Goal: Task Accomplishment & Management: Manage account settings

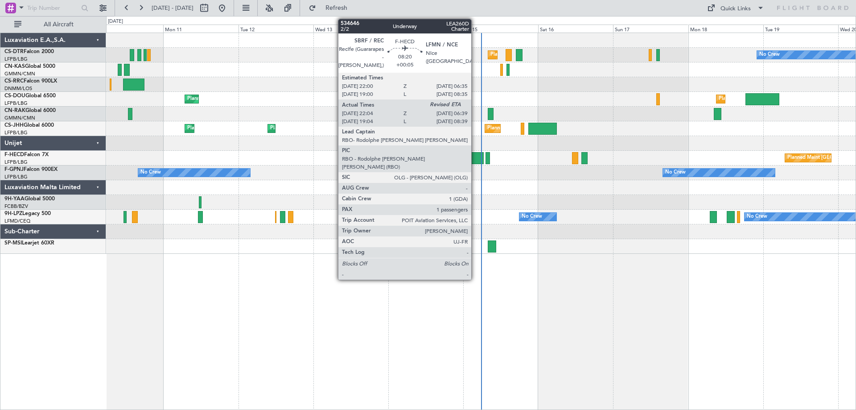
click at [475, 160] on div at bounding box center [470, 158] width 27 height 12
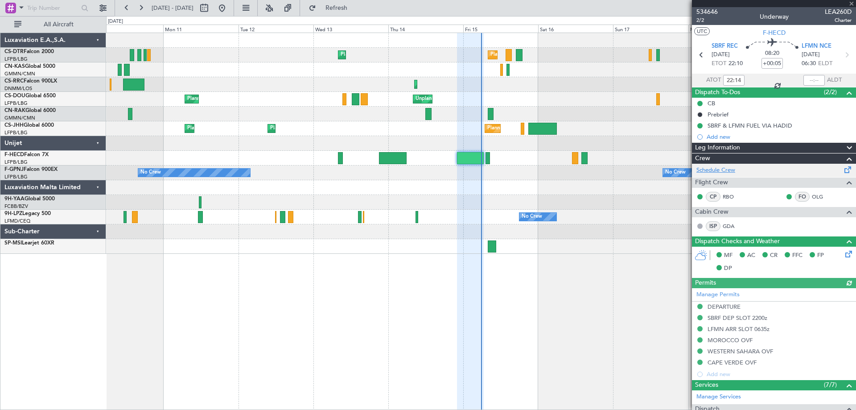
click at [722, 171] on link "Schedule Crew" at bounding box center [715, 170] width 39 height 9
click at [850, 4] on span at bounding box center [851, 4] width 9 height 8
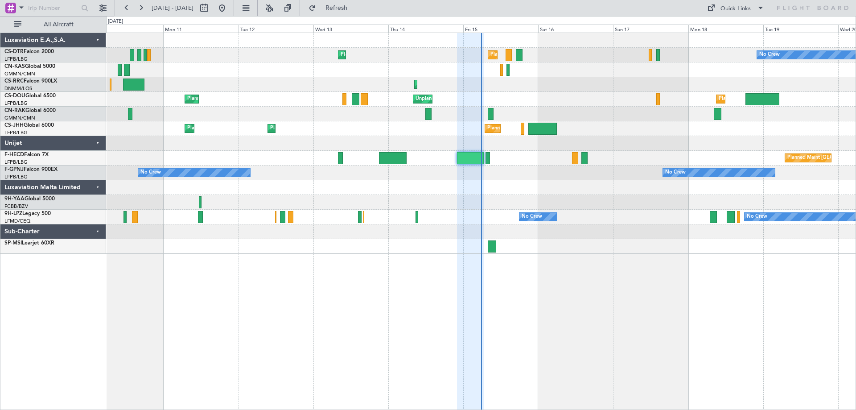
type input "0"
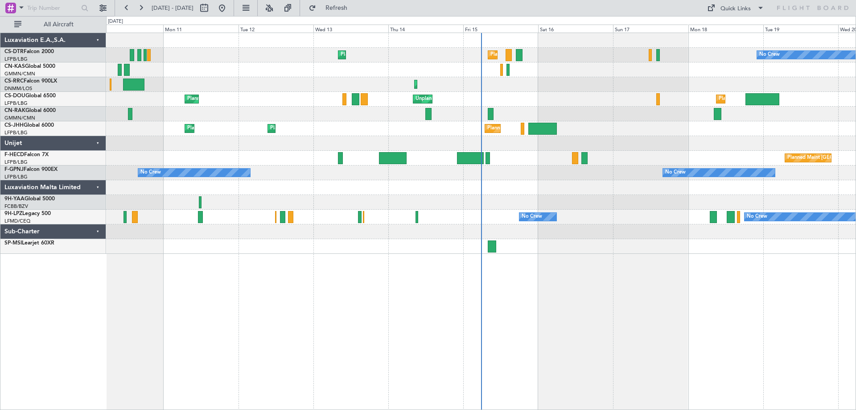
click at [651, 120] on div at bounding box center [480, 114] width 749 height 15
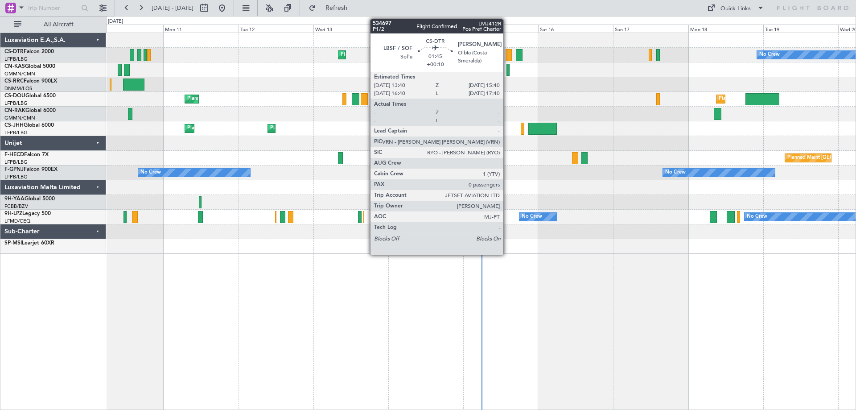
click at [507, 57] on div at bounding box center [508, 55] width 7 height 12
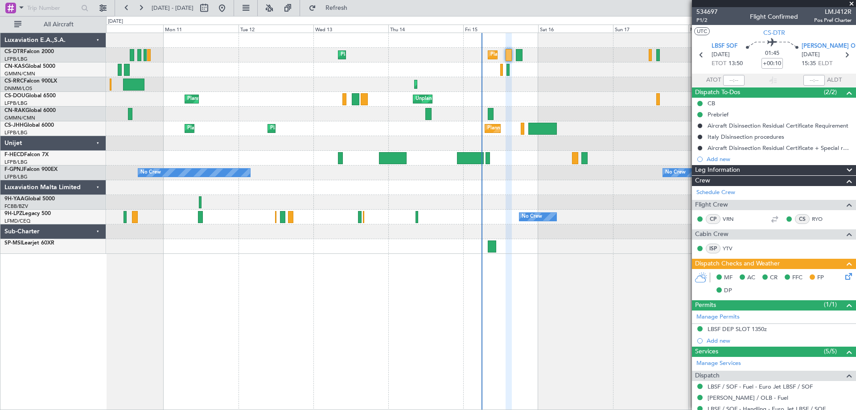
click at [854, 0] on span at bounding box center [851, 4] width 9 height 8
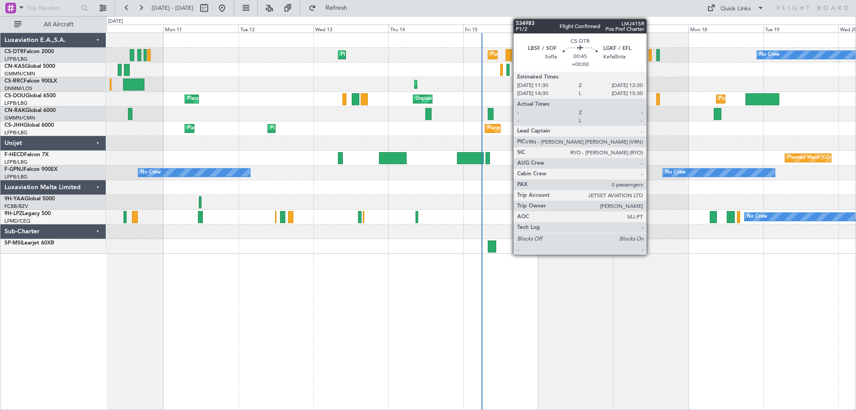
click at [650, 59] on div at bounding box center [651, 55] width 4 height 12
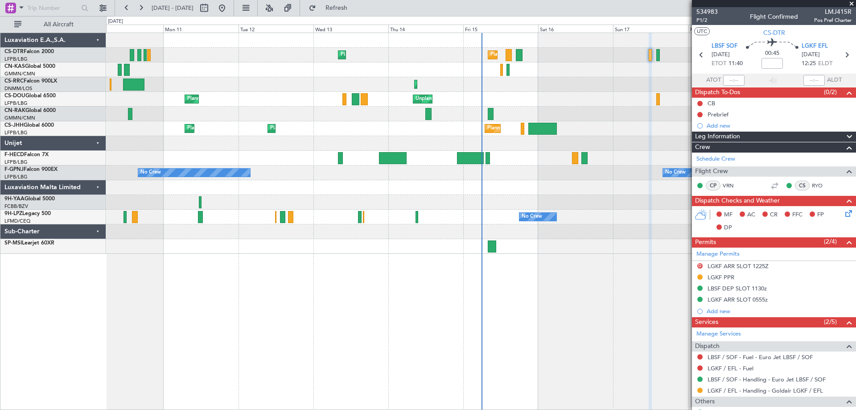
click at [851, 3] on span at bounding box center [851, 4] width 9 height 8
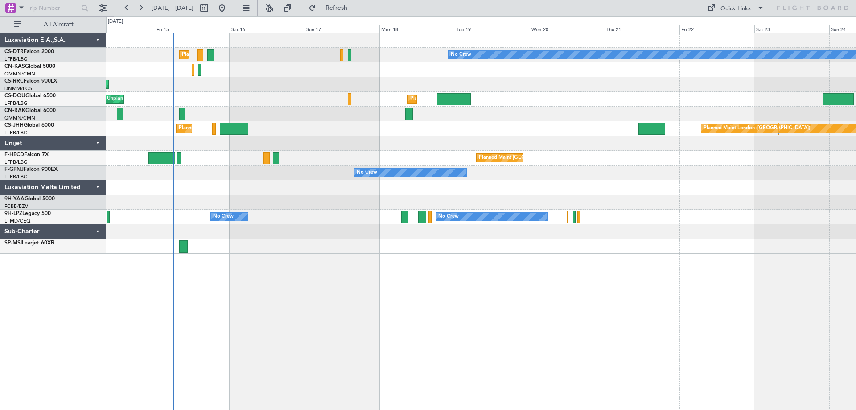
click at [306, 173] on div "No Crew No Crew No Crew" at bounding box center [480, 172] width 749 height 15
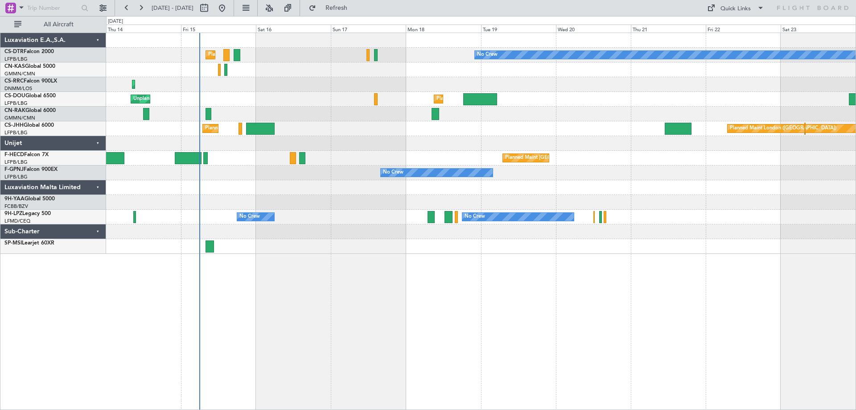
click at [554, 137] on div "Planned Maint Paris (Le Bourget) No Crew Planned Maint Sofia Planned Maint Lago…" at bounding box center [480, 143] width 749 height 221
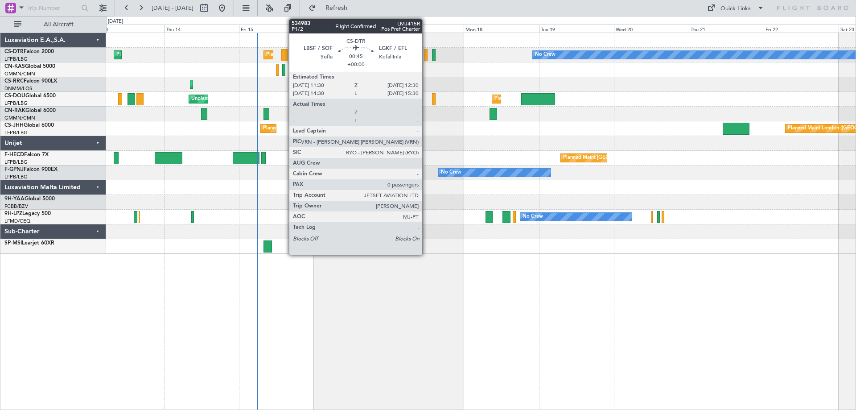
click at [426, 59] on div at bounding box center [426, 55] width 4 height 12
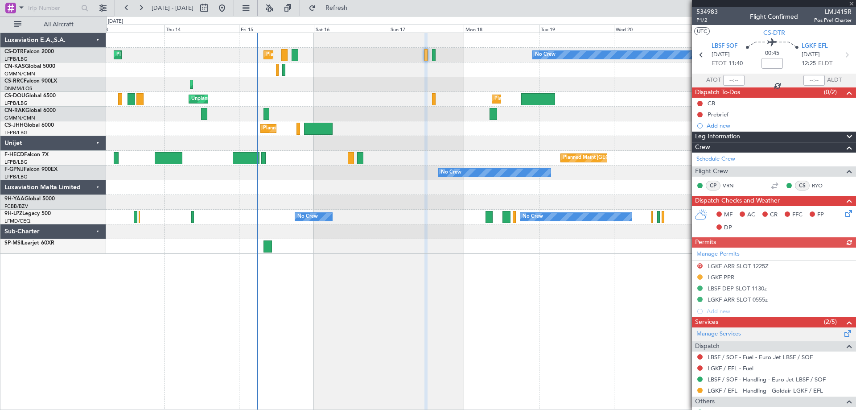
scroll to position [33, 0]
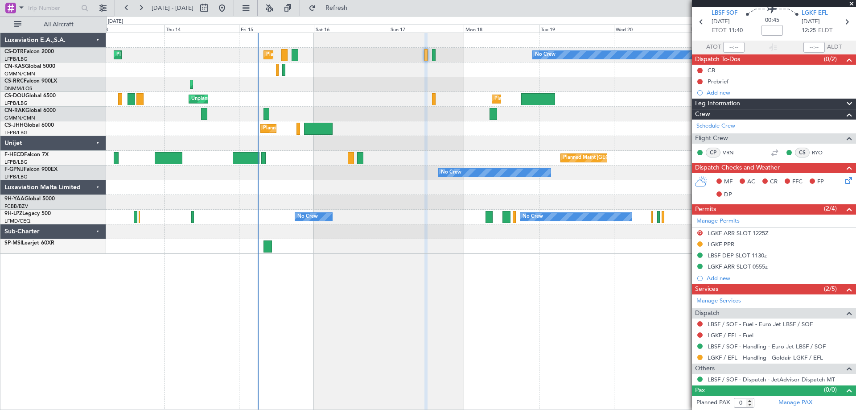
click at [852, 3] on span at bounding box center [851, 4] width 9 height 8
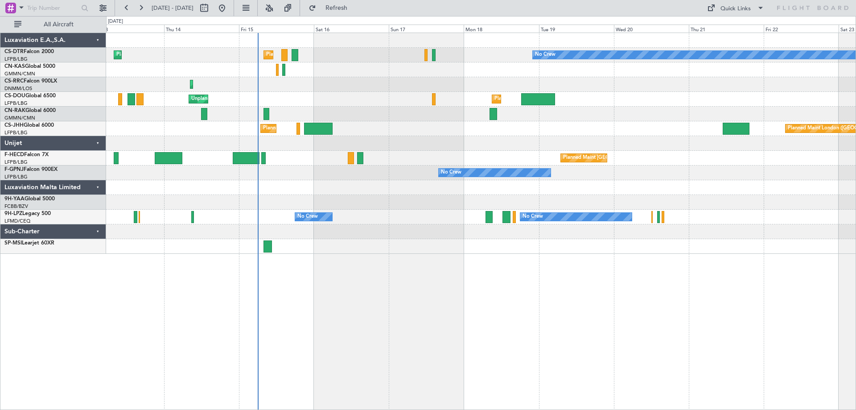
scroll to position [0, 0]
click at [761, 7] on span at bounding box center [760, 8] width 11 height 11
click at [736, 30] on button "Trip Builder" at bounding box center [735, 29] width 67 height 21
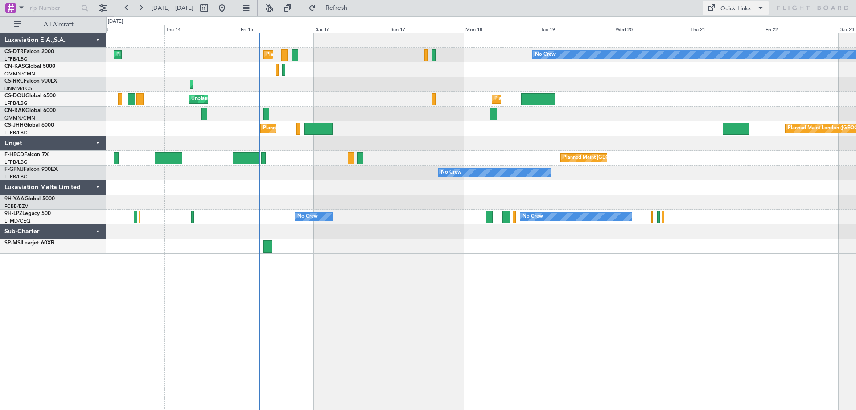
click at [759, 9] on span at bounding box center [760, 8] width 11 height 11
click at [731, 30] on button "Trip Builder" at bounding box center [735, 29] width 67 height 21
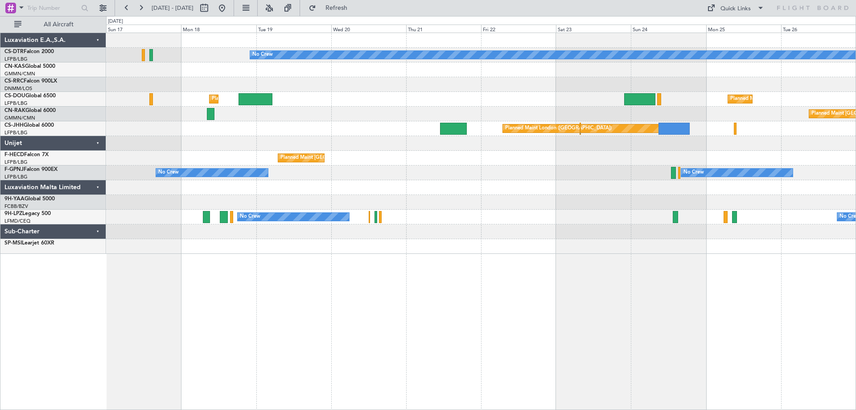
click at [443, 120] on div "No Crew Planned Maint [GEOGRAPHIC_DATA] ([GEOGRAPHIC_DATA]) Planned Maint [GEOG…" at bounding box center [480, 143] width 749 height 221
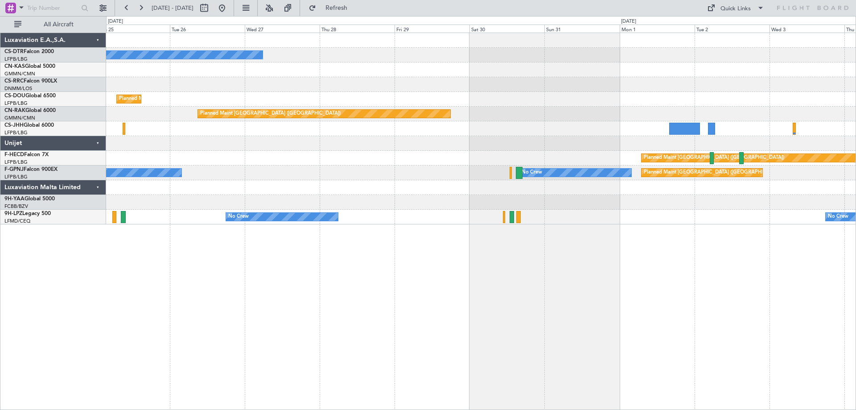
click at [589, 163] on div "No Crew Planned Maint Paris (Le Bourget) Planned Maint Berlin (Brandenburg) Pla…" at bounding box center [480, 128] width 749 height 191
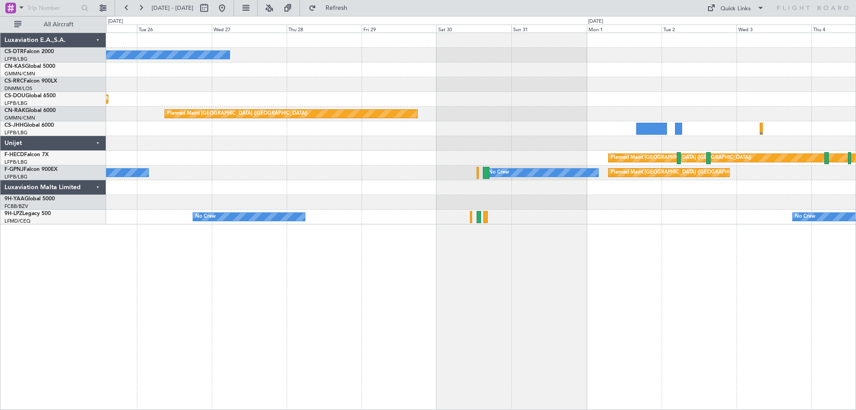
click at [846, 353] on div "No Crew Planned Maint Paris (Le Bourget) Planned Maint Berlin (Brandenburg) Pla…" at bounding box center [481, 221] width 750 height 377
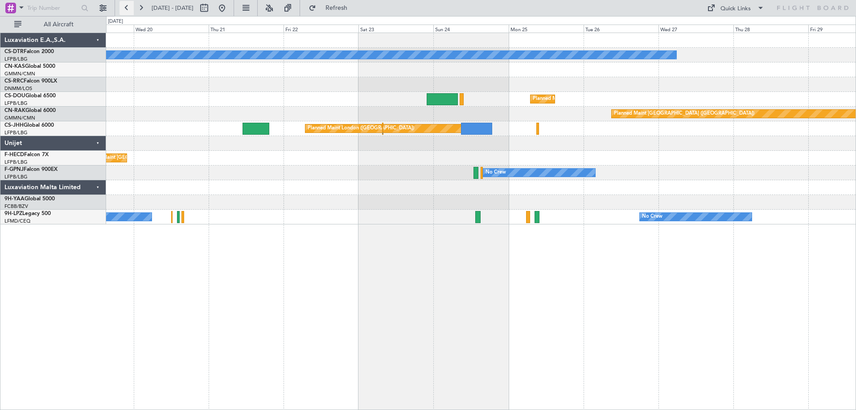
click at [126, 7] on button at bounding box center [126, 8] width 14 height 14
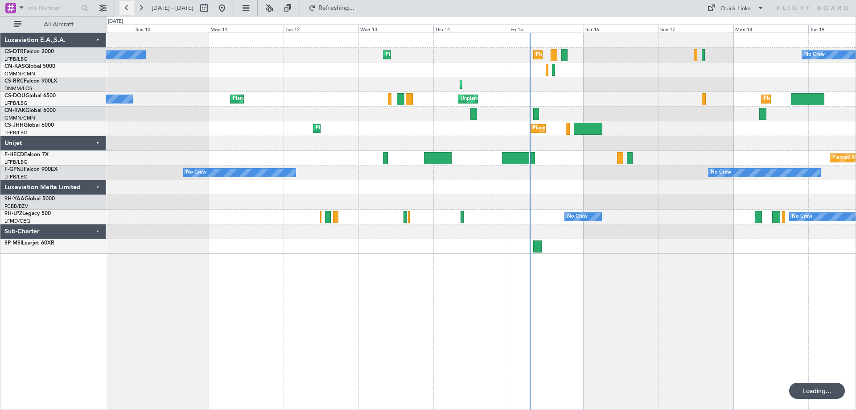
click at [126, 7] on button at bounding box center [126, 8] width 14 height 14
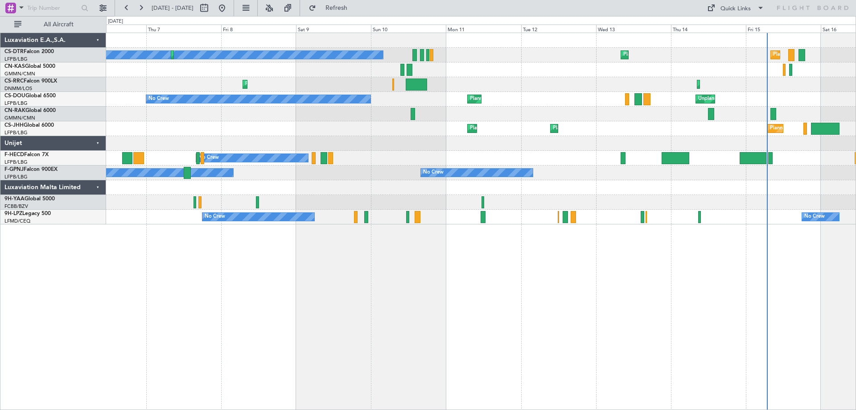
click at [227, 145] on div "No Crew Planned Maint Sofia Planned Maint Sofia Planned Maint Paris (Le Bourget…" at bounding box center [480, 128] width 749 height 191
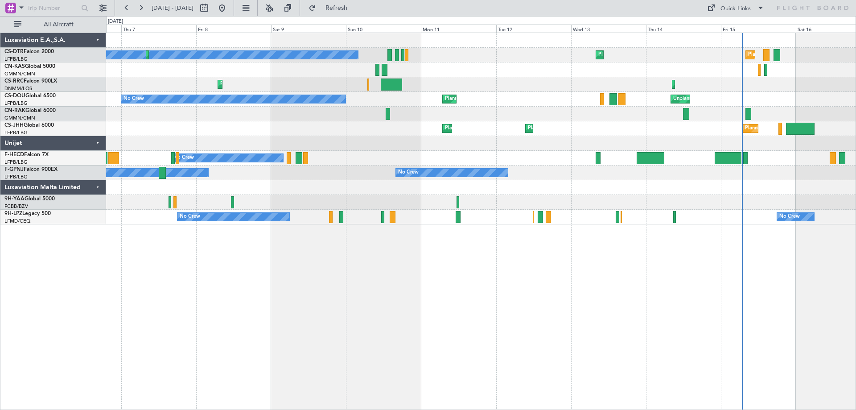
click at [296, 150] on div at bounding box center [480, 143] width 749 height 15
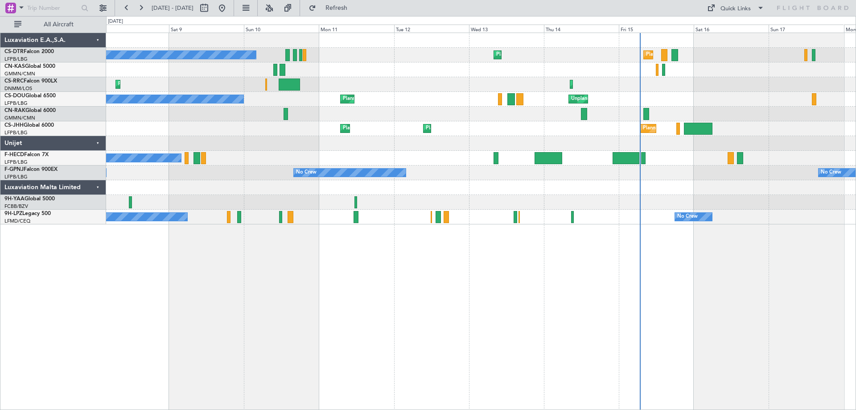
click at [179, 144] on div at bounding box center [480, 143] width 749 height 15
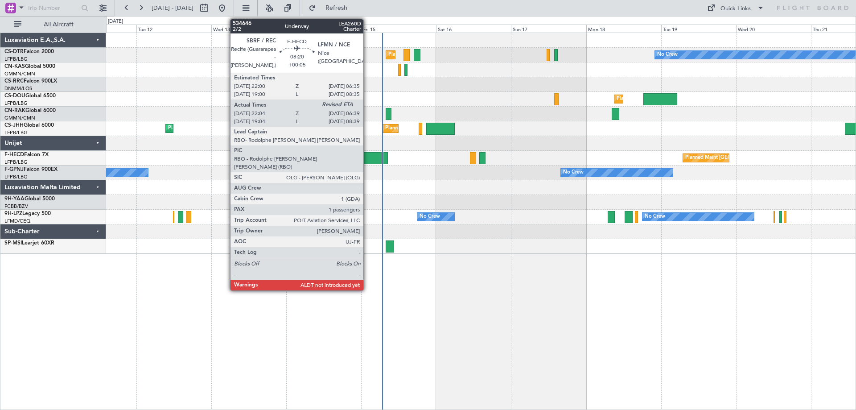
click at [368, 158] on div at bounding box center [368, 158] width 27 height 12
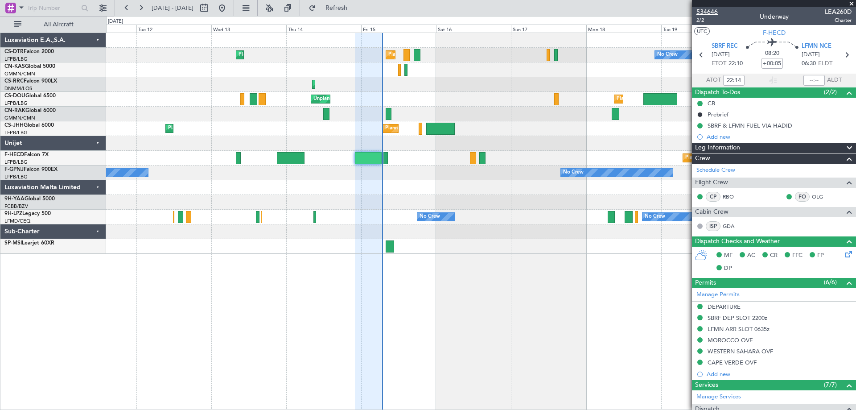
click at [706, 13] on span "534646" at bounding box center [706, 11] width 21 height 9
click at [611, 115] on div "Planned Maint Paris (Le Bourget) Planned Maint Sofia No Crew No Crew Planned Ma…" at bounding box center [480, 143] width 749 height 221
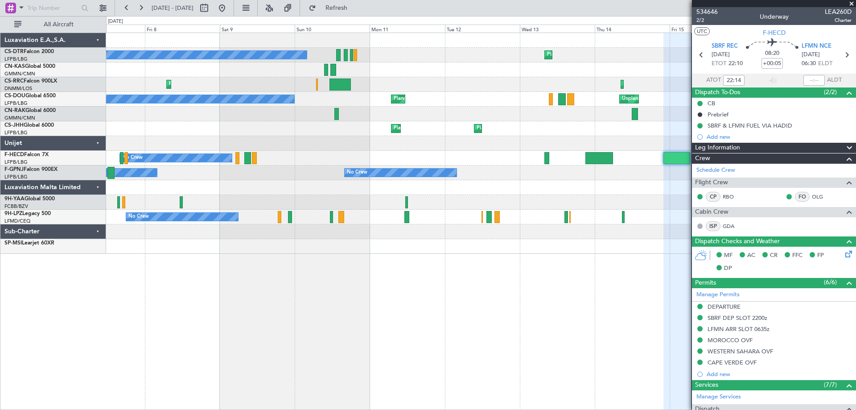
click at [854, 4] on span at bounding box center [851, 4] width 9 height 8
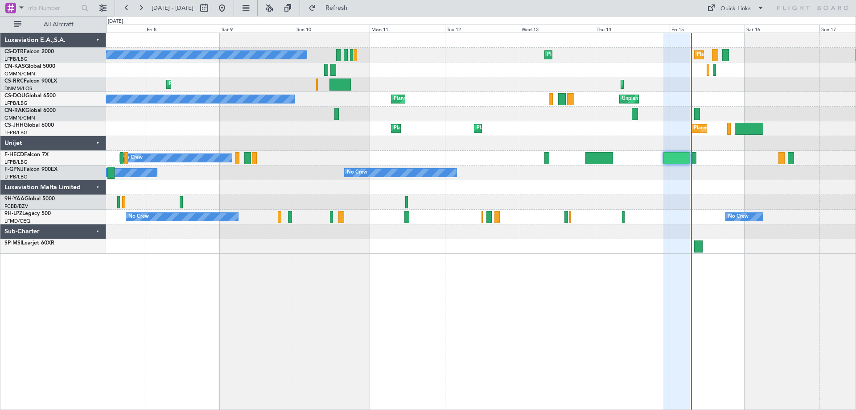
type input "0"
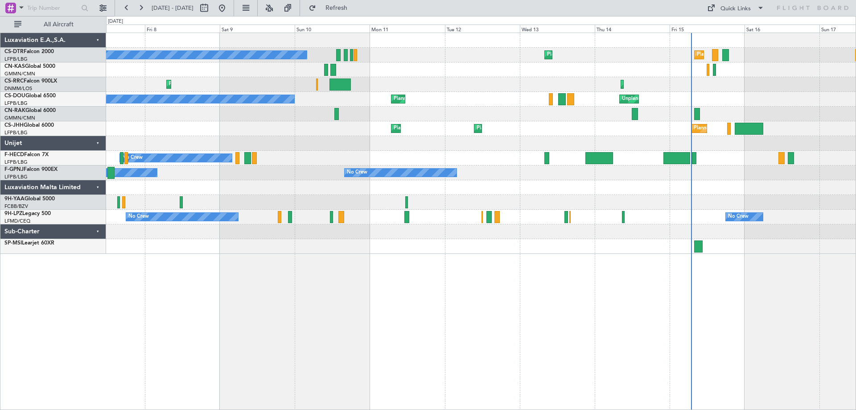
click at [448, 357] on div "Planned Maint Paris (Le Bourget) Planned Maint Sofia No Crew Planned Maint Sofi…" at bounding box center [481, 221] width 750 height 377
click at [371, 332] on div "Planned Maint Paris (Le Bourget) Planned Maint Sofia No Crew Planned Maint Sofi…" at bounding box center [481, 221] width 750 height 377
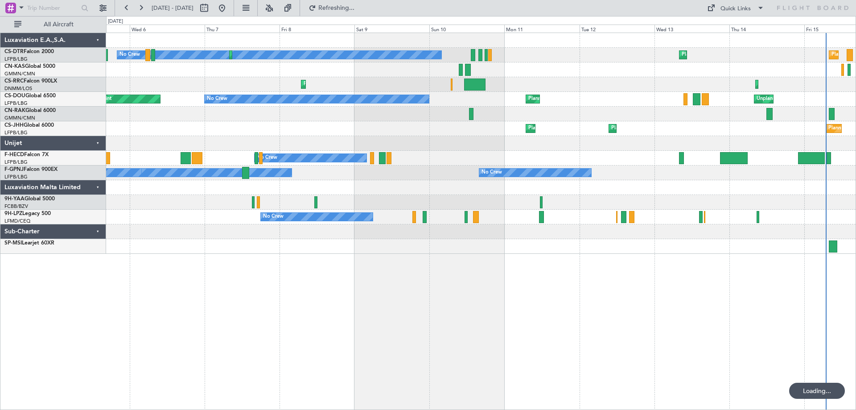
click at [246, 167] on div "No Crew Planned Maint Sofia Planned Maint Sofia Planned Maint Paris (Le Bourget…" at bounding box center [480, 143] width 749 height 221
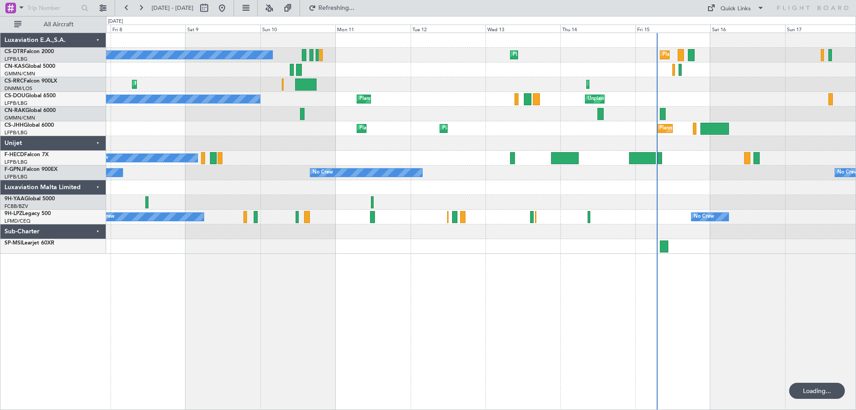
click at [476, 191] on div at bounding box center [480, 187] width 749 height 15
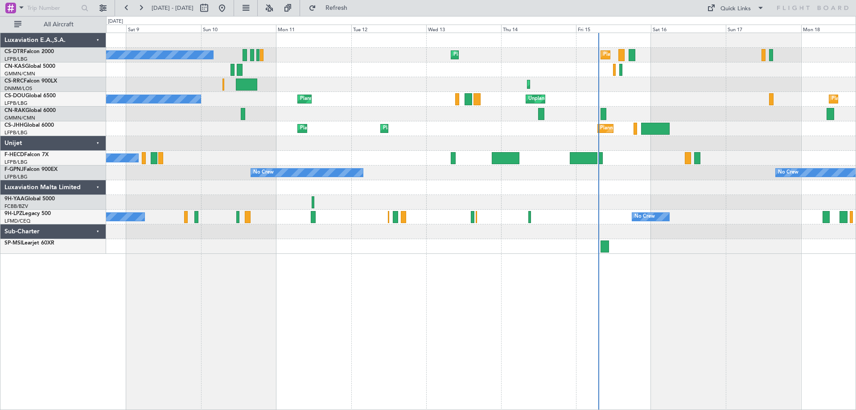
click at [596, 198] on div "Planned Maint Paris (Le Bourget) Planned Maint Sofia No Crew Planned Maint Sofi…" at bounding box center [480, 143] width 749 height 221
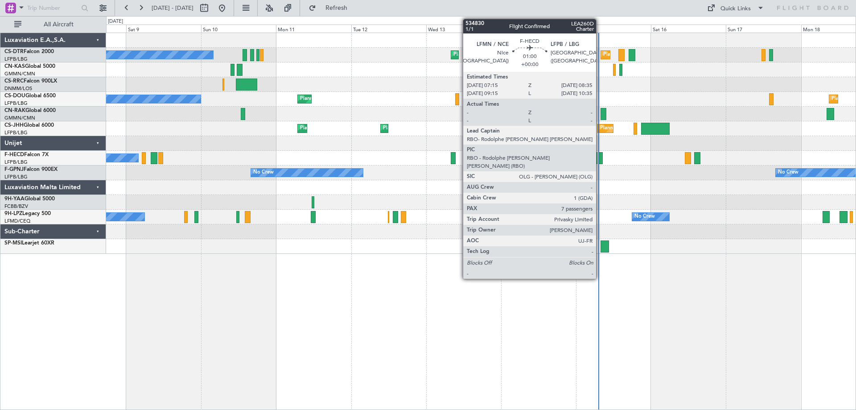
click at [600, 159] on div at bounding box center [600, 158] width 4 height 12
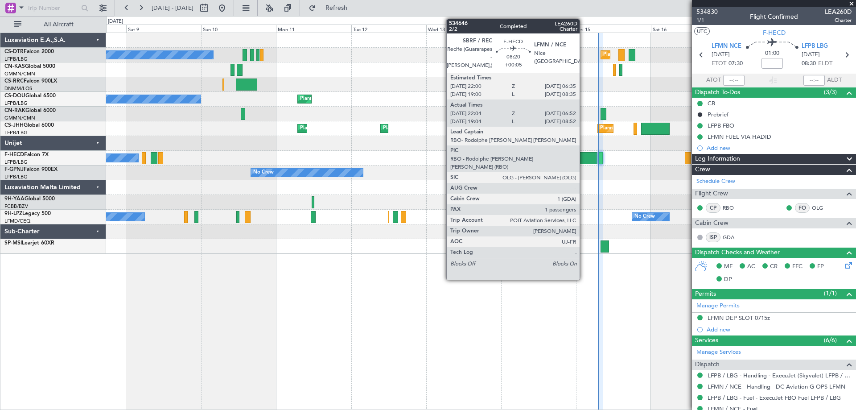
click at [584, 160] on div at bounding box center [584, 158] width 28 height 12
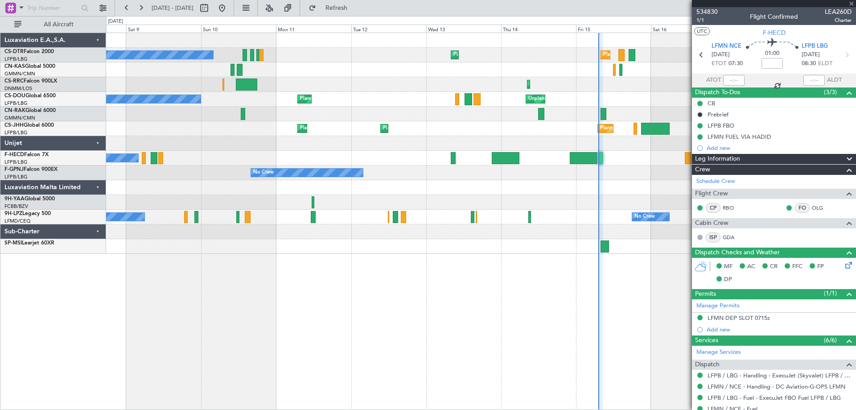
type input "+00:05"
type input "22:14"
type input "06:47"
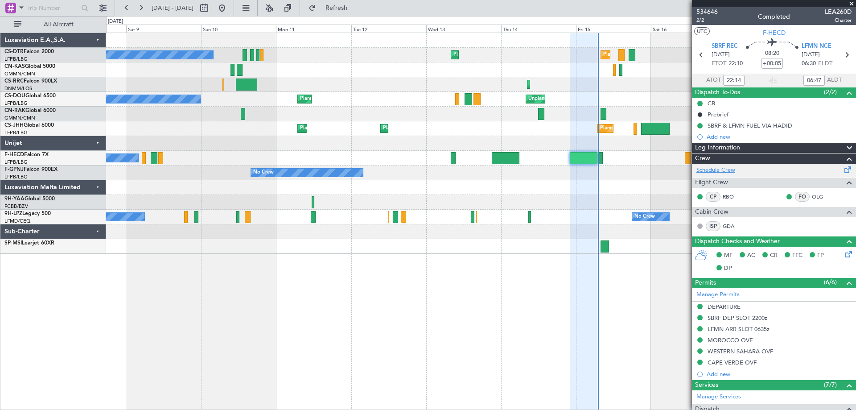
click at [715, 171] on link "Schedule Crew" at bounding box center [715, 170] width 39 height 9
click at [850, 4] on span at bounding box center [851, 4] width 9 height 8
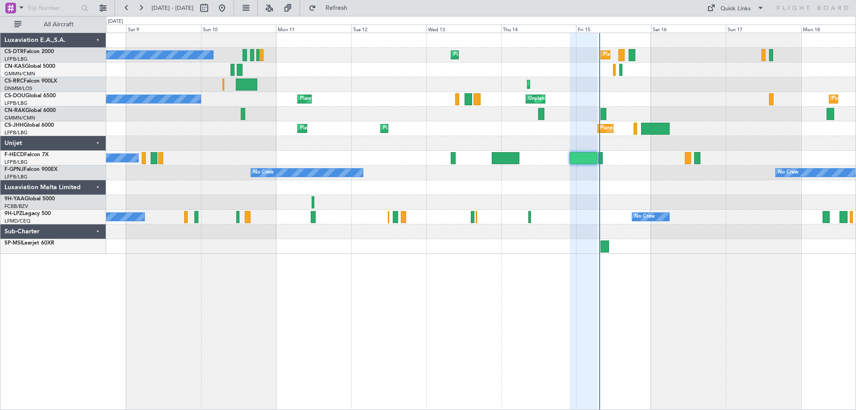
type input "0"
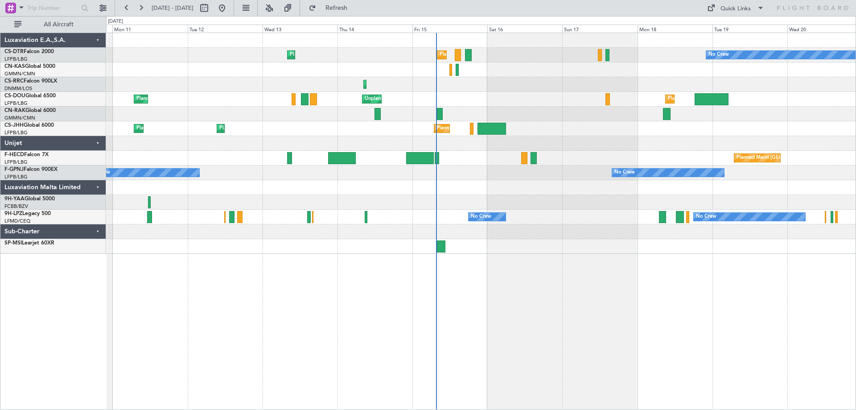
click at [620, 109] on div "Planned Maint Paris (Le Bourget) Planned Maint Sofia No Crew No Crew Planned Ma…" at bounding box center [480, 143] width 749 height 221
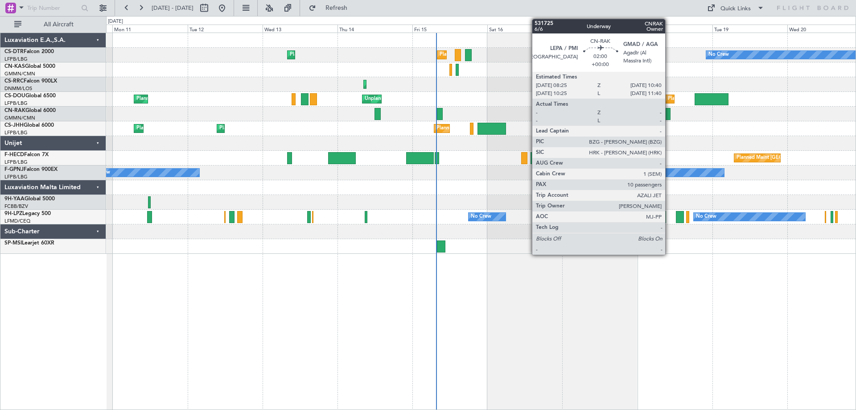
click at [545, 128] on div "Planned Maint Paris (Le Bourget) Planned Maint Sofia No Crew No Crew Planned Ma…" at bounding box center [480, 143] width 749 height 221
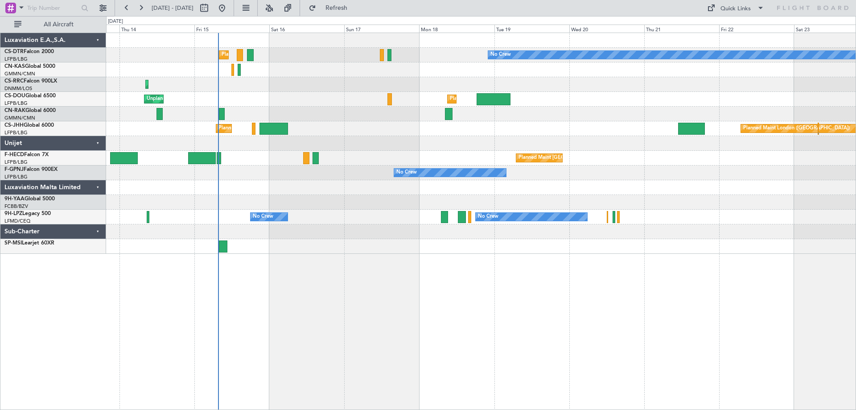
click at [507, 137] on div "Planned Maint Paris (Le Bourget) No Crew Planned Maint Sofia Planned Maint Lago…" at bounding box center [480, 143] width 749 height 221
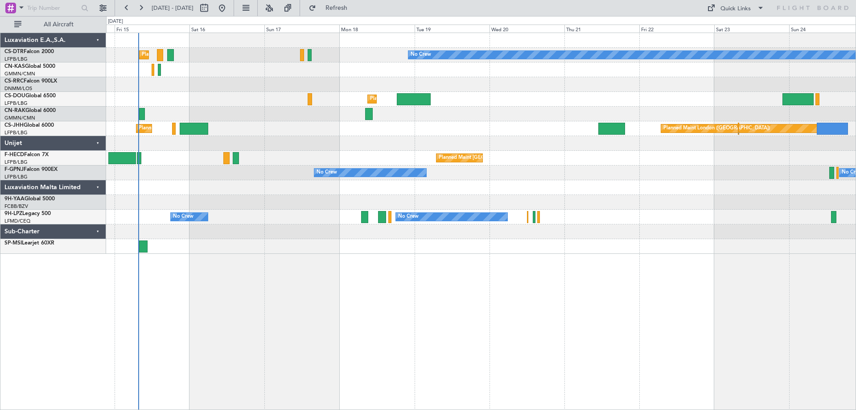
click at [422, 144] on div "Planned Maint Paris (Le Bourget) No Crew Planned Maint Sofia Planned Maint Lago…" at bounding box center [480, 143] width 749 height 221
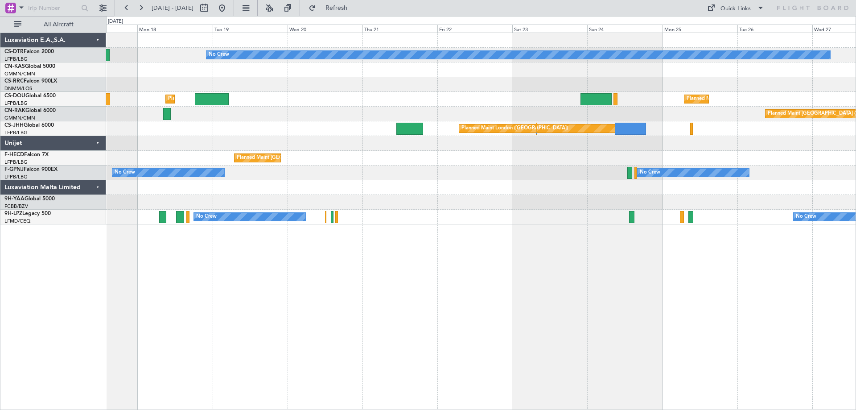
click at [415, 160] on div "Planned Maint [GEOGRAPHIC_DATA] ([GEOGRAPHIC_DATA])" at bounding box center [480, 158] width 749 height 15
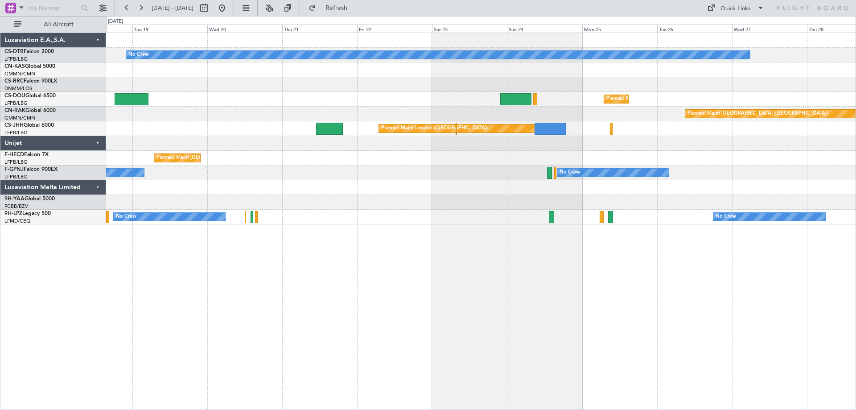
click at [620, 242] on div "No Crew Planned Maint Paris (Le Bourget) Planned Maint London (Luton) Planned M…" at bounding box center [481, 221] width 750 height 377
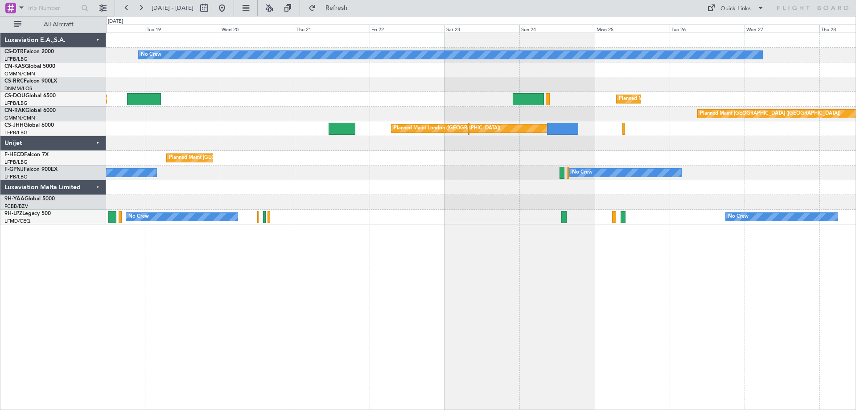
click at [569, 231] on div "No Crew Planned Maint Paris (Le Bourget) Planned Maint London (Luton) Planned M…" at bounding box center [481, 221] width 750 height 377
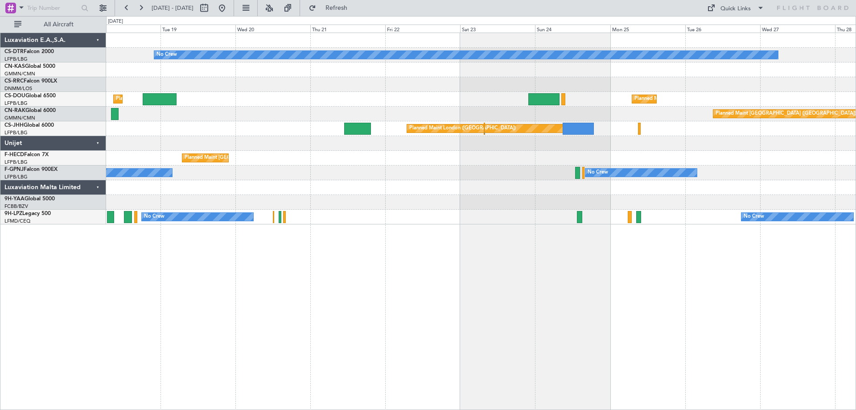
click at [603, 242] on div "No Crew Planned Maint Paris (Le Bourget) Planned Maint London (Luton) Planned M…" at bounding box center [481, 221] width 750 height 377
click at [451, 269] on div "No Crew Planned Maint Paris (Le Bourget) Planned Maint London (Luton) Planned M…" at bounding box center [481, 221] width 750 height 377
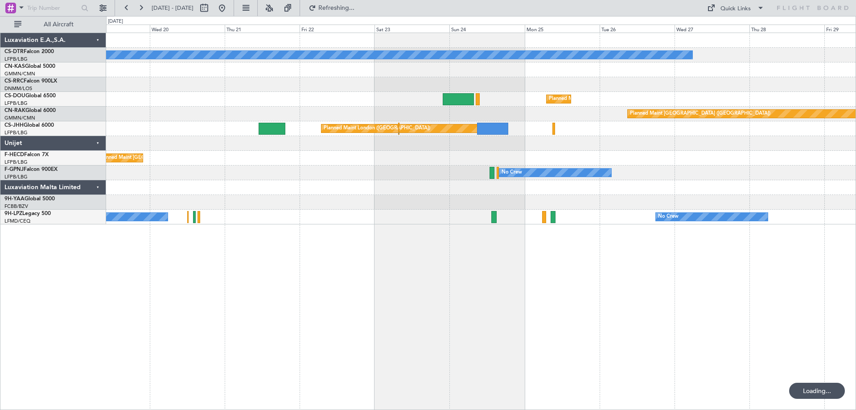
click at [391, 269] on div "No Crew Planned Maint [GEOGRAPHIC_DATA] ([GEOGRAPHIC_DATA]) Planned Maint [GEOG…" at bounding box center [481, 221] width 750 height 377
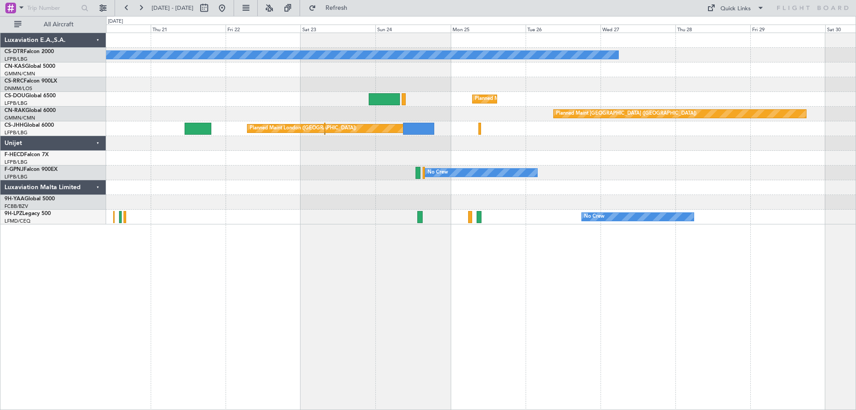
click at [540, 267] on div "No Crew Planned Maint Paris (Le Bourget) Planned Maint London (Luton) Planned M…" at bounding box center [481, 221] width 750 height 377
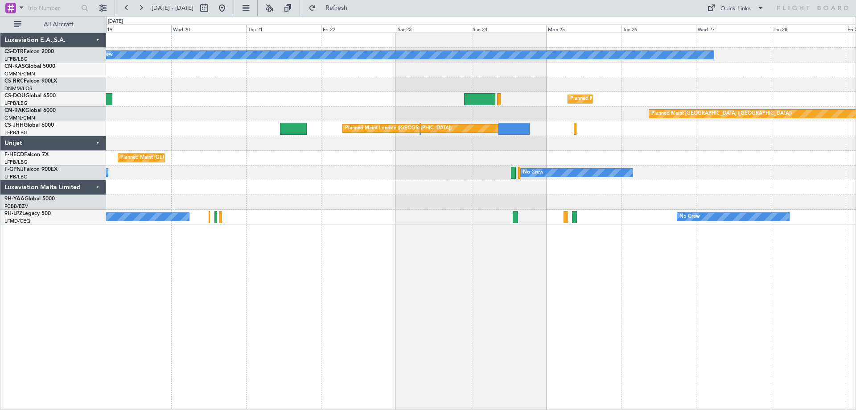
click at [554, 274] on div "No Crew Planned Maint [GEOGRAPHIC_DATA] ([GEOGRAPHIC_DATA]) Planned Maint [GEOG…" at bounding box center [481, 221] width 750 height 377
click at [612, 281] on div "No Crew Planned Maint [GEOGRAPHIC_DATA] ([GEOGRAPHIC_DATA]) Planned Maint [GEOG…" at bounding box center [481, 221] width 750 height 377
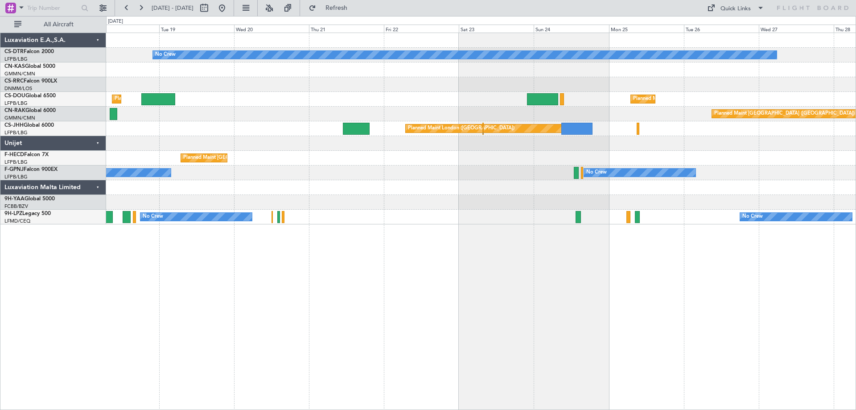
click at [656, 283] on div "No Crew Planned Maint Paris (Le Bourget) Planned Maint London (Luton) Planned M…" at bounding box center [481, 221] width 750 height 377
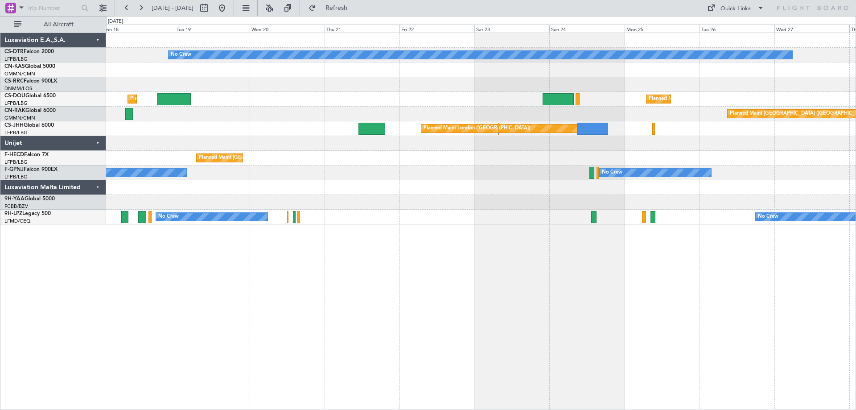
click at [577, 298] on div "No Crew Planned Maint [GEOGRAPHIC_DATA] ([GEOGRAPHIC_DATA]) Planned Maint [GEOG…" at bounding box center [481, 221] width 750 height 377
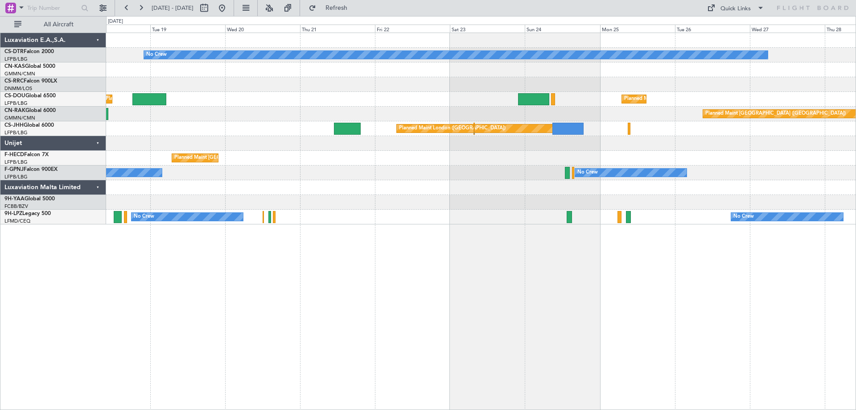
click at [709, 224] on div "No Crew No Crew No Crew" at bounding box center [480, 216] width 749 height 15
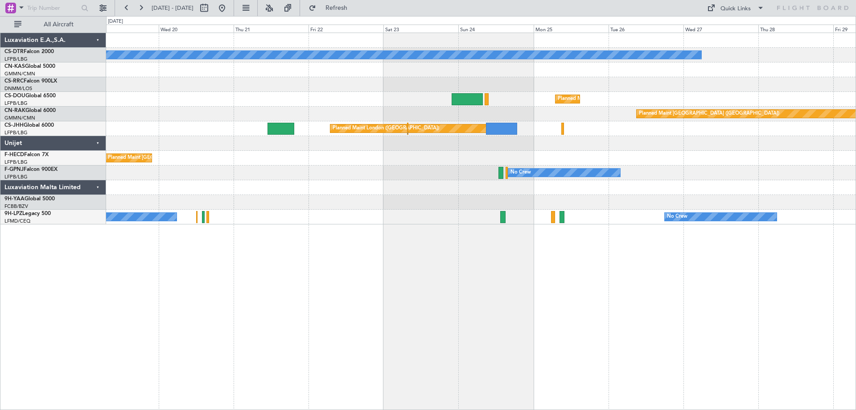
click at [621, 269] on div "No Crew Planned Maint [GEOGRAPHIC_DATA] ([GEOGRAPHIC_DATA]) Planned Maint [GEOG…" at bounding box center [481, 221] width 750 height 377
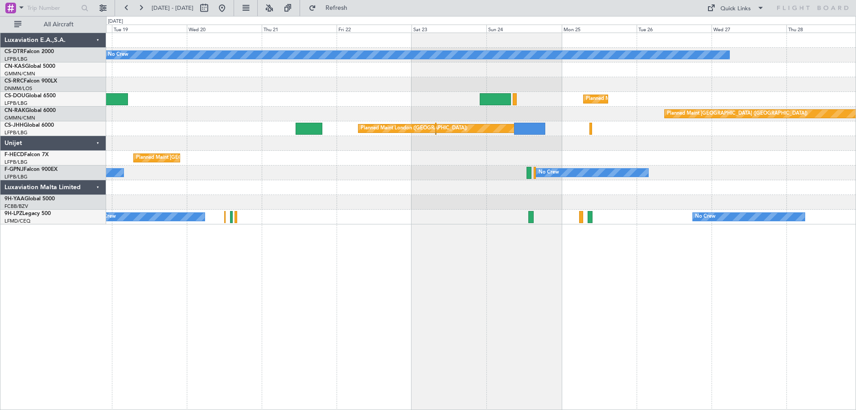
click at [509, 288] on div "No Crew Planned Maint [GEOGRAPHIC_DATA] ([GEOGRAPHIC_DATA]) Planned Maint [GEOG…" at bounding box center [481, 221] width 750 height 377
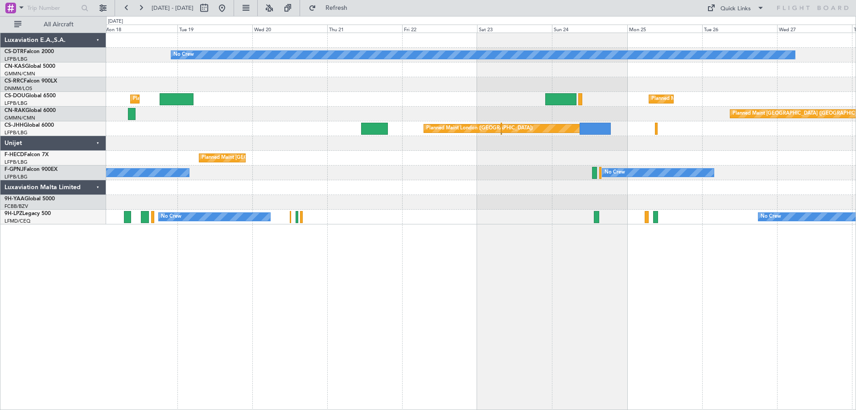
click at [589, 272] on div "No Crew Planned Maint [GEOGRAPHIC_DATA] ([GEOGRAPHIC_DATA]) Planned Maint [GEOG…" at bounding box center [481, 221] width 750 height 377
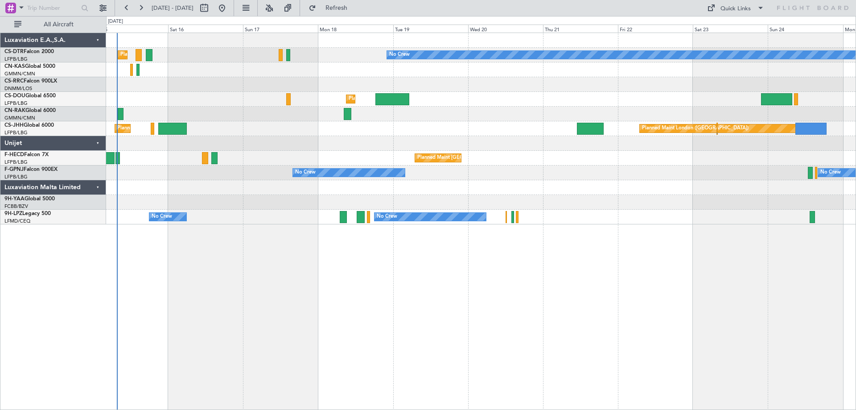
click at [503, 310] on div "No Crew Planned Maint Paris (Le Bourget) Planned Maint Sofia Planned Maint Lago…" at bounding box center [481, 221] width 750 height 377
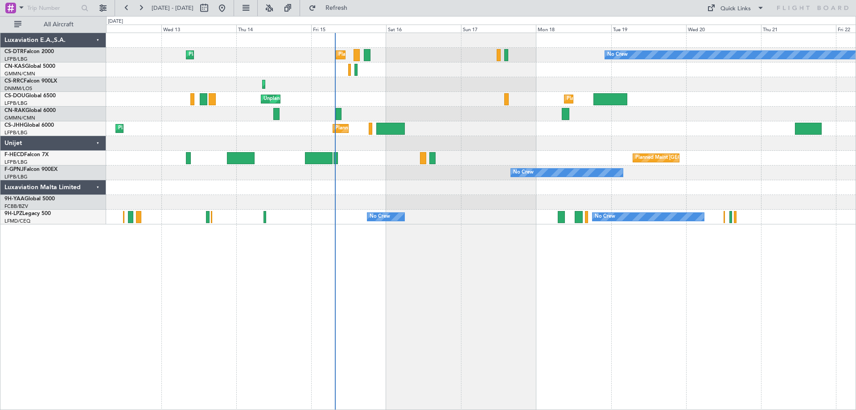
click at [662, 333] on div "No Crew Planned Maint Paris (Le Bourget) Planned Maint Sofia No Crew Planned Ma…" at bounding box center [481, 221] width 750 height 377
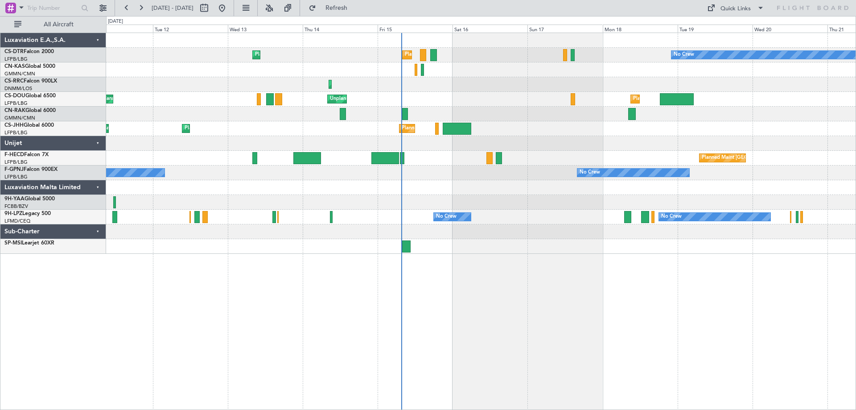
click at [662, 331] on div "No Crew Planned Maint Paris (Le Bourget) Planned Maint Sofia No Crew Planned Ma…" at bounding box center [481, 221] width 750 height 377
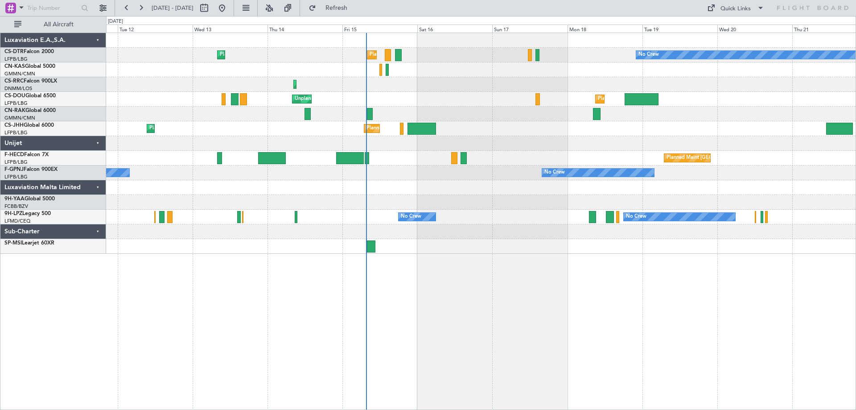
click at [684, 268] on div "No Crew Planned Maint Paris (Le Bourget) Planned Maint Sofia No Crew Planned Ma…" at bounding box center [481, 221] width 750 height 377
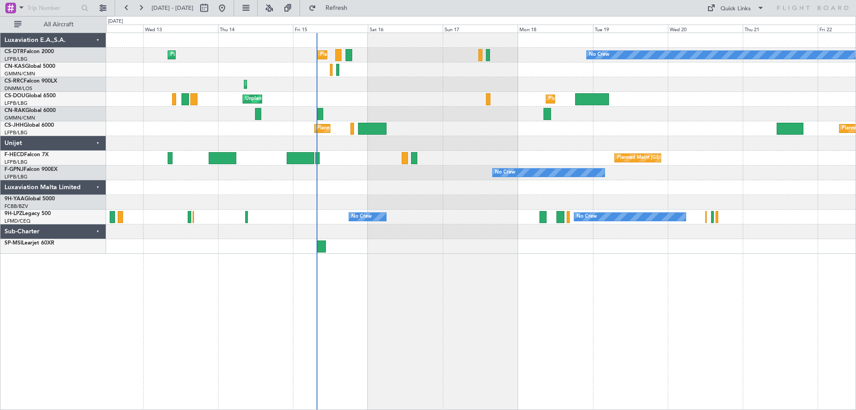
click at [522, 270] on div "No Crew Planned Maint Paris (Le Bourget) Planned Maint Sofia No Crew Planned Ma…" at bounding box center [481, 221] width 750 height 377
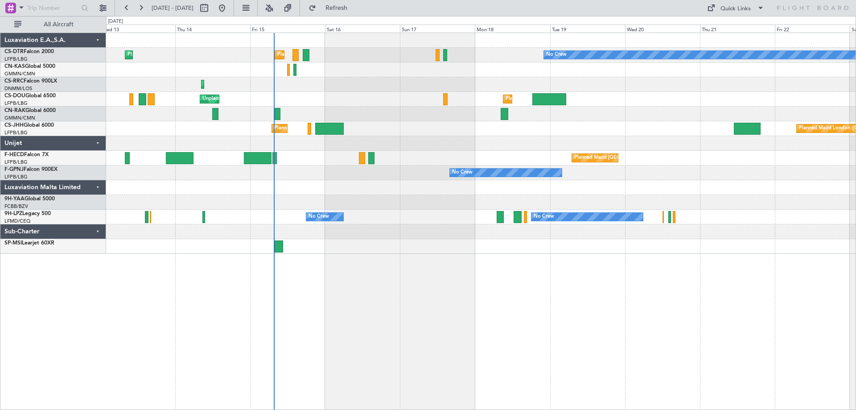
click at [447, 269] on div "No Crew Planned Maint Paris (Le Bourget) Planned Maint Sofia Planned Maint Lago…" at bounding box center [481, 221] width 750 height 377
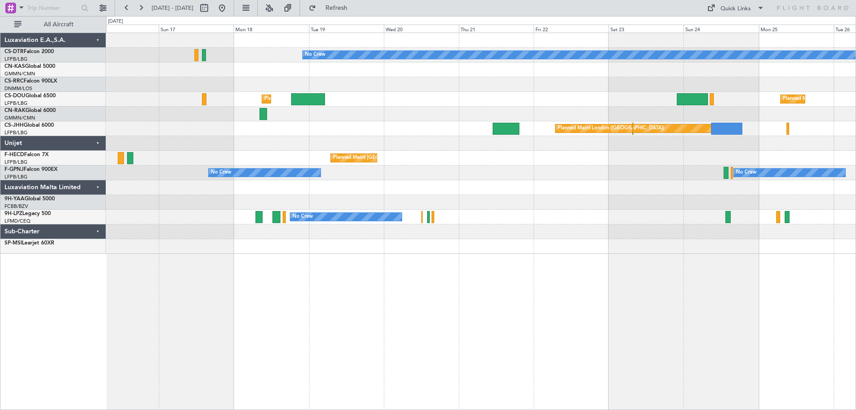
click at [381, 271] on div "No Crew Planned Maint Paris (Le Bourget) Planned Maint Lagos (Murtala Muhammed)…" at bounding box center [481, 221] width 750 height 377
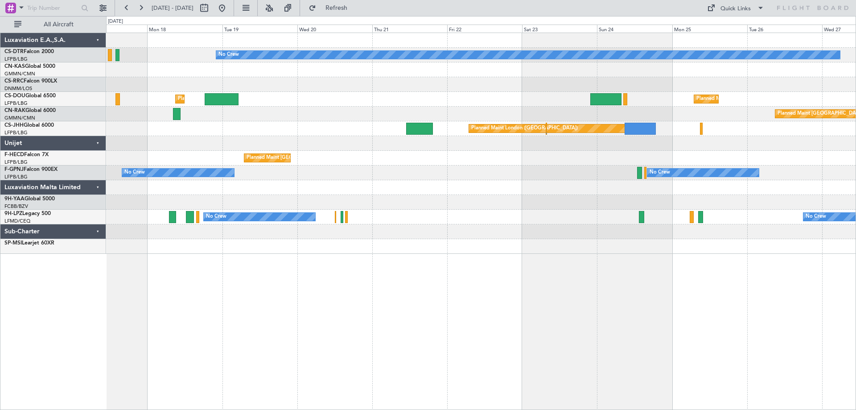
click at [346, 276] on div "No Crew Planned Maint [GEOGRAPHIC_DATA] ([GEOGRAPHIC_DATA]) Planned Maint [GEOG…" at bounding box center [481, 221] width 750 height 377
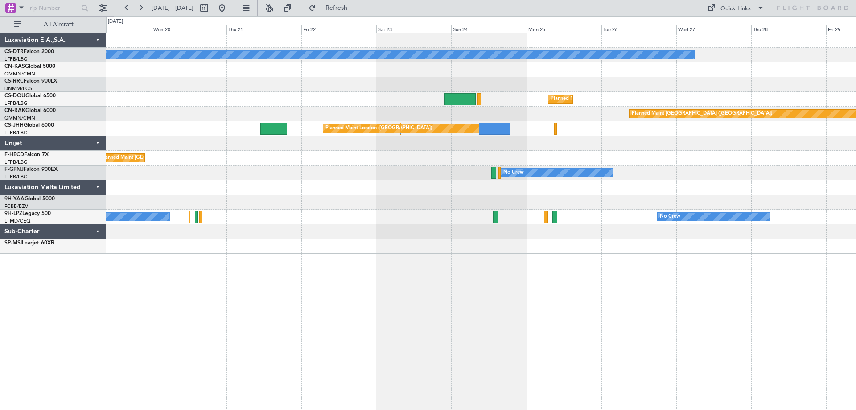
click at [214, 283] on div "No Crew Planned Maint [GEOGRAPHIC_DATA] ([GEOGRAPHIC_DATA]) Planned Maint [GEOG…" at bounding box center [481, 221] width 750 height 377
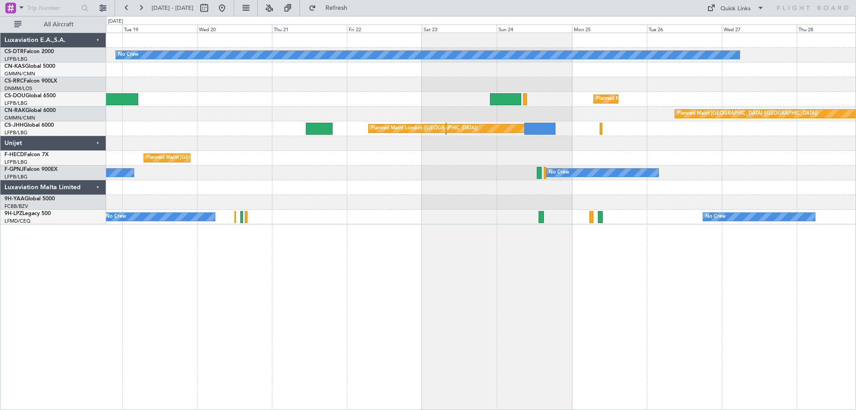
click at [249, 308] on div "No Crew Planned Maint [GEOGRAPHIC_DATA] ([GEOGRAPHIC_DATA]) Planned Maint [GEOG…" at bounding box center [481, 221] width 750 height 377
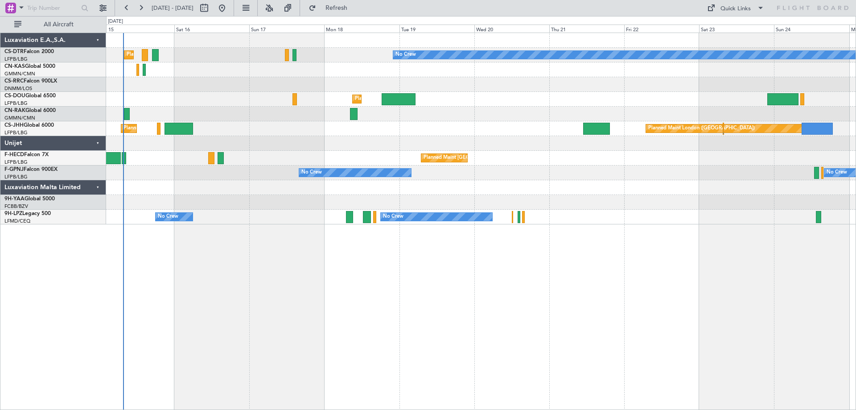
click at [601, 341] on div "No Crew Planned Maint Paris (Le Bourget) Planned Maint Sofia Planned Maint Lago…" at bounding box center [481, 221] width 750 height 377
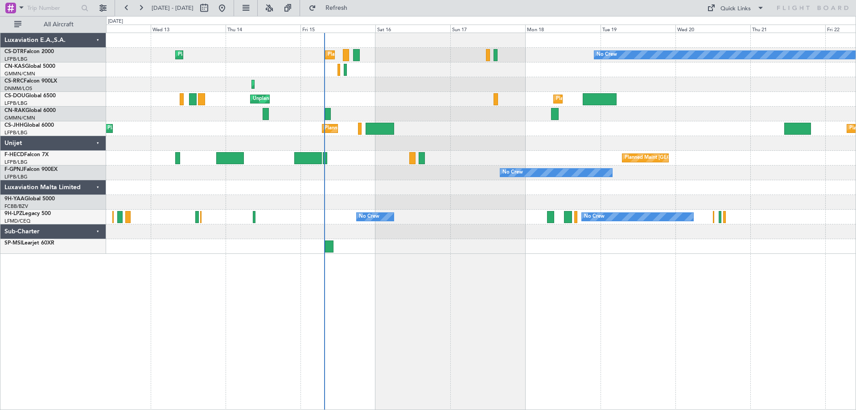
click at [551, 327] on div "No Crew Planned Maint Paris (Le Bourget) Planned Maint Sofia No Crew Planned Ma…" at bounding box center [481, 221] width 750 height 377
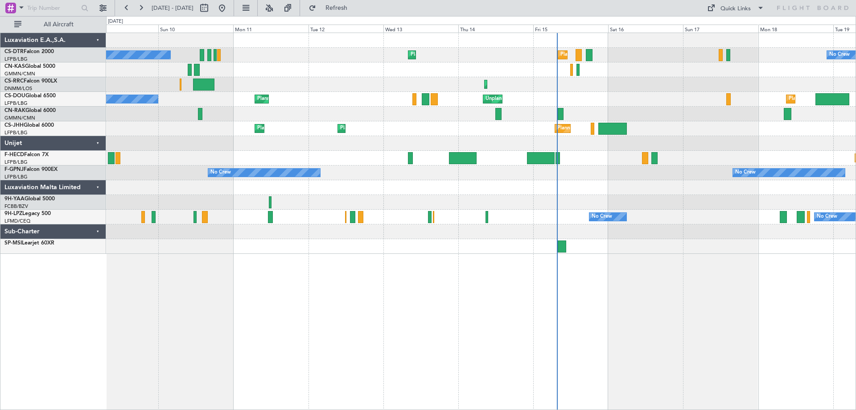
click at [752, 351] on div "No Crew Planned Maint Paris (Le Bourget) Planned Maint Sofia No Crew Planned Ma…" at bounding box center [481, 221] width 750 height 377
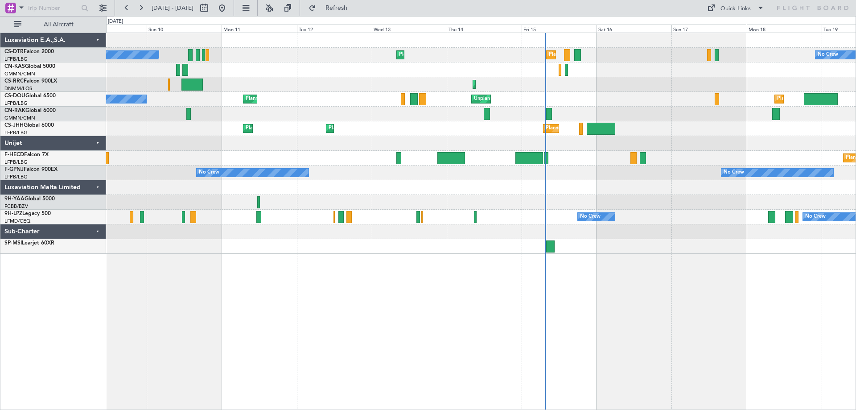
click at [702, 366] on div "Planned Maint Paris (Le Bourget) Planned Maint Sofia No Crew No Crew Planned Ma…" at bounding box center [481, 221] width 750 height 377
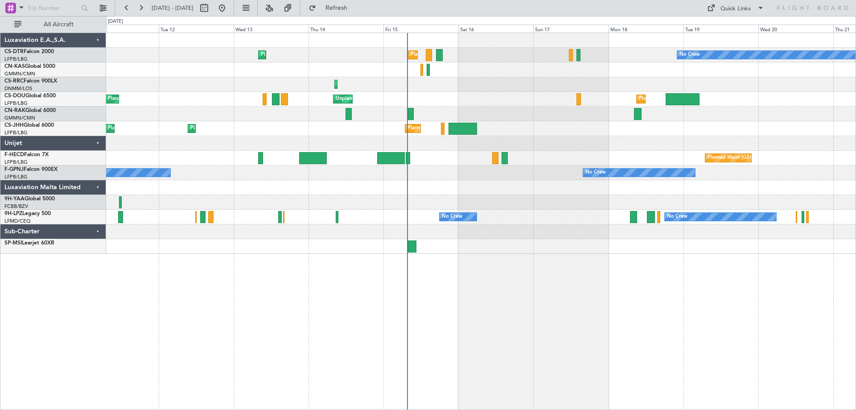
click at [554, 297] on div "Planned Maint Paris (Le Bourget) Planned Maint Sofia No Crew No Crew Planned Ma…" at bounding box center [481, 221] width 750 height 377
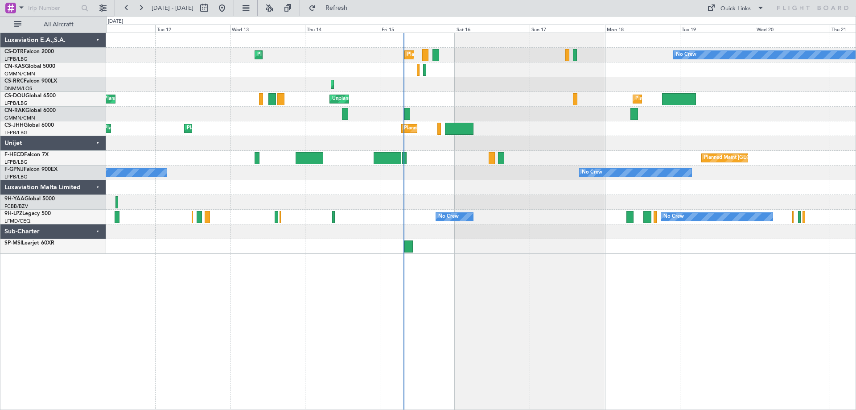
click at [467, 296] on div "Planned Maint Paris (Le Bourget) Planned Maint Sofia No Crew No Crew Planned Ma…" at bounding box center [481, 221] width 750 height 377
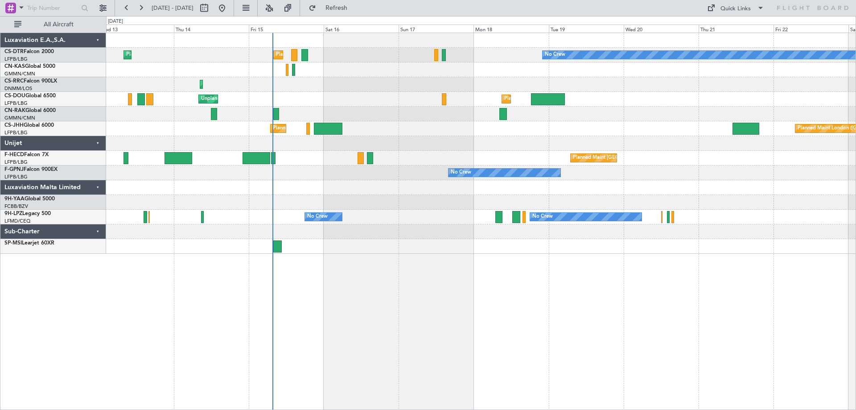
click at [419, 297] on div "Planned Maint Paris (Le Bourget) Planned Maint Sofia No Crew Planned Maint Lago…" at bounding box center [481, 221] width 750 height 377
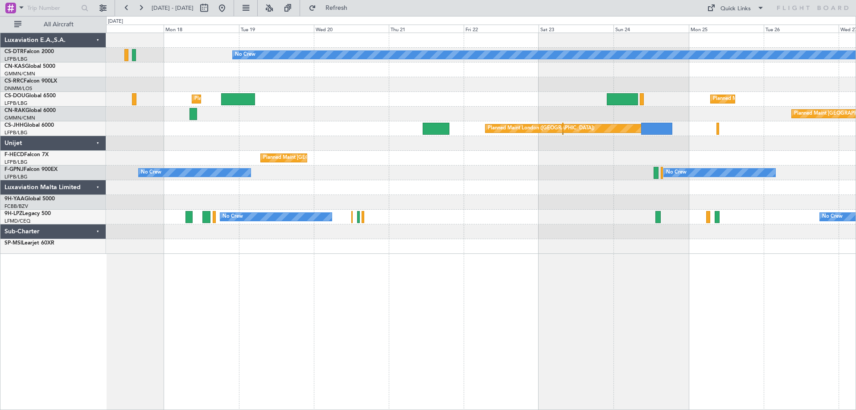
click at [334, 288] on div "No Crew Planned Maint [GEOGRAPHIC_DATA] ([GEOGRAPHIC_DATA]) Planned Maint [GEOG…" at bounding box center [481, 221] width 750 height 377
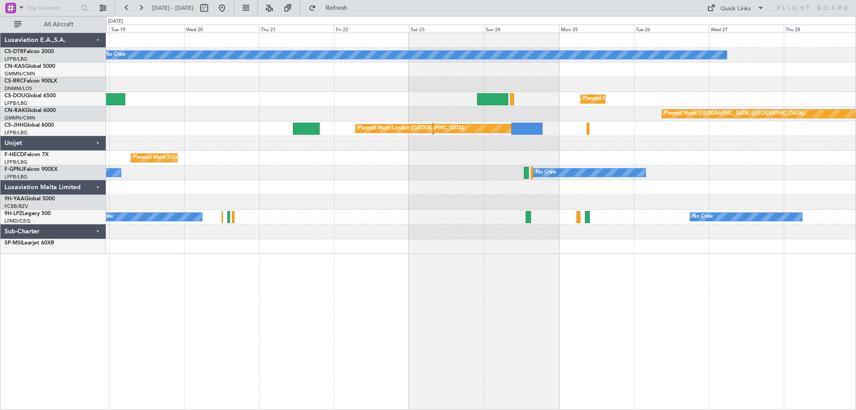
click at [215, 312] on div "No Crew Planned Maint [GEOGRAPHIC_DATA] ([GEOGRAPHIC_DATA]) Planned Maint [GEOG…" at bounding box center [481, 221] width 750 height 377
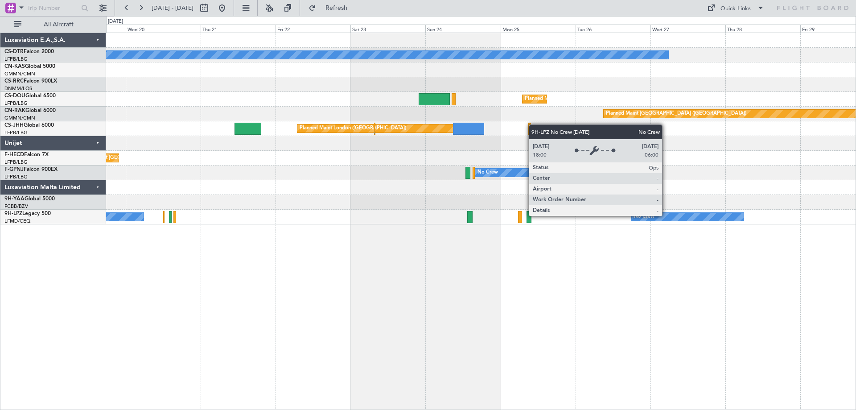
click at [666, 215] on div "No Crew" at bounding box center [688, 217] width 112 height 8
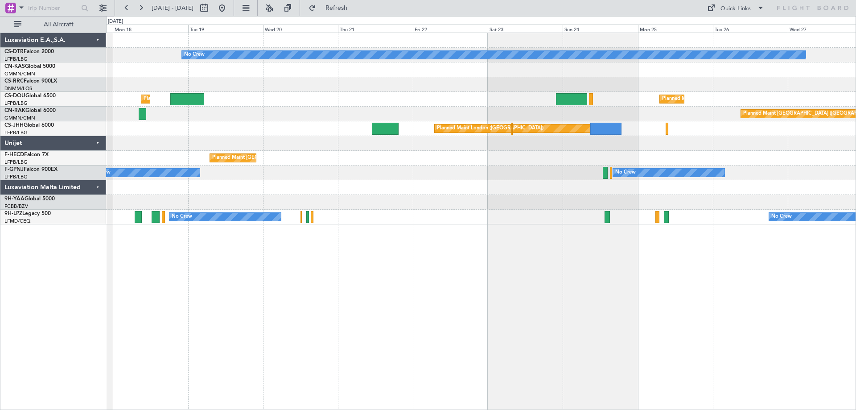
click at [434, 212] on div "No Crew Planned Maint [GEOGRAPHIC_DATA] ([GEOGRAPHIC_DATA]) Planned Maint [GEOG…" at bounding box center [480, 128] width 749 height 191
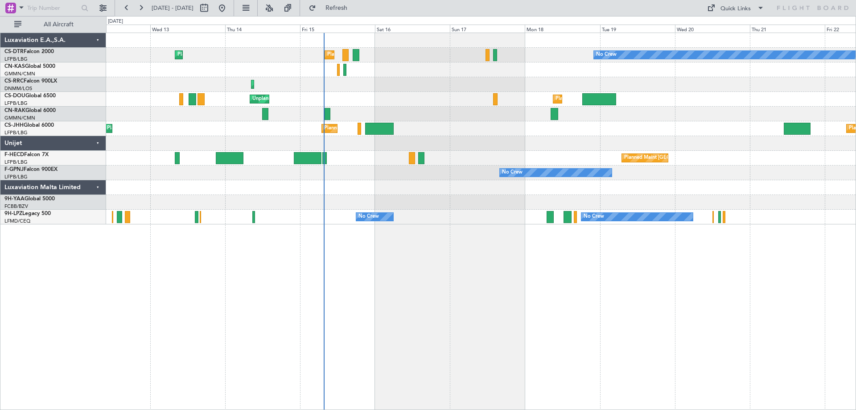
click at [626, 250] on div "No Crew Planned Maint Paris (Le Bourget) Planned Maint Sofia No Crew Planned Ma…" at bounding box center [481, 221] width 750 height 377
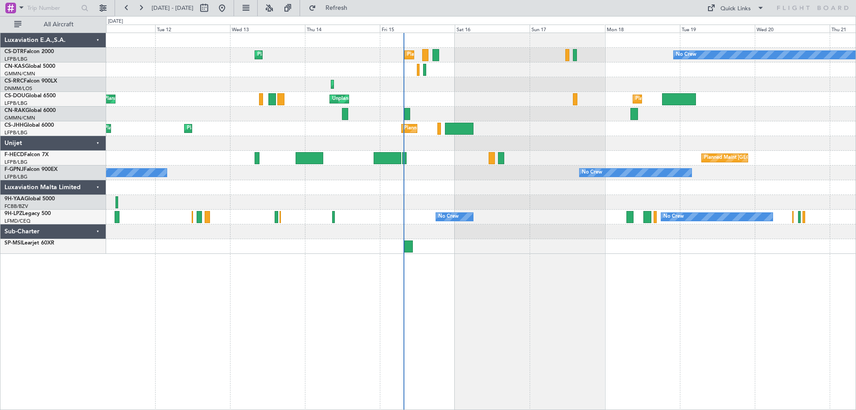
click at [559, 252] on div "No Crew Planned Maint Paris (Le Bourget) Planned Maint Sofia No Crew Planned Ma…" at bounding box center [481, 221] width 750 height 377
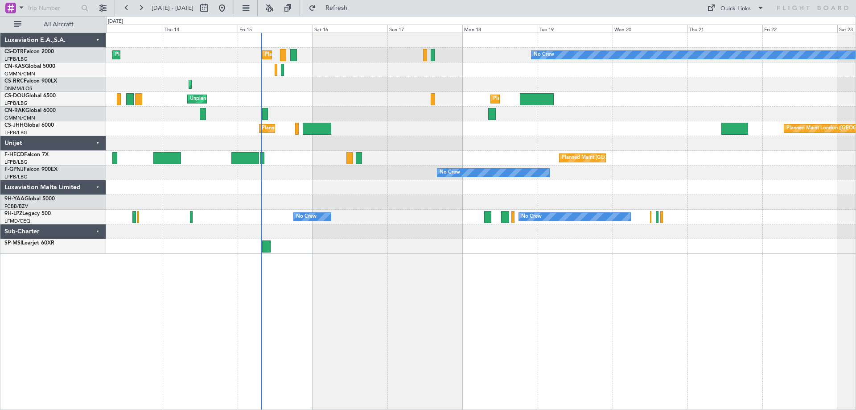
click at [481, 246] on div at bounding box center [480, 246] width 749 height 15
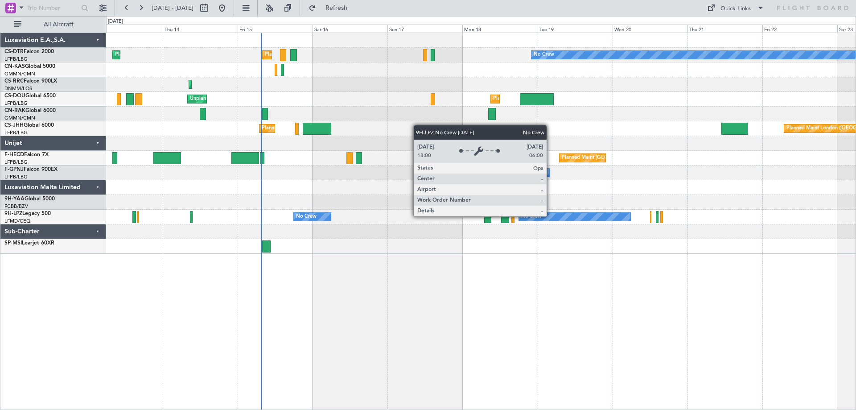
click at [550, 216] on div "No Crew" at bounding box center [575, 217] width 112 height 8
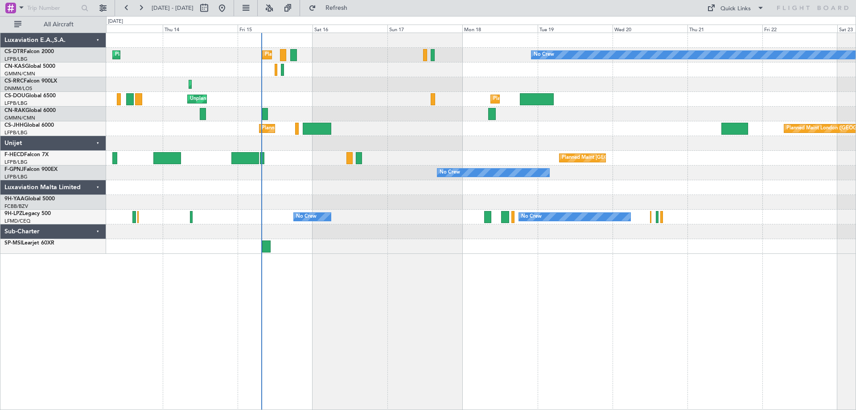
click at [429, 177] on div "No Crew No Crew No Crew" at bounding box center [480, 172] width 749 height 15
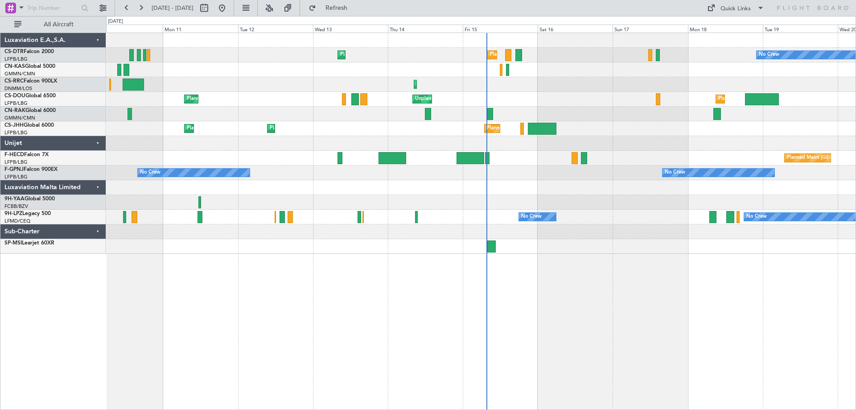
click at [636, 217] on div "No Crew Planned Maint Paris (Le Bourget) Planned Maint Sofia No Crew Planned Ma…" at bounding box center [480, 143] width 749 height 221
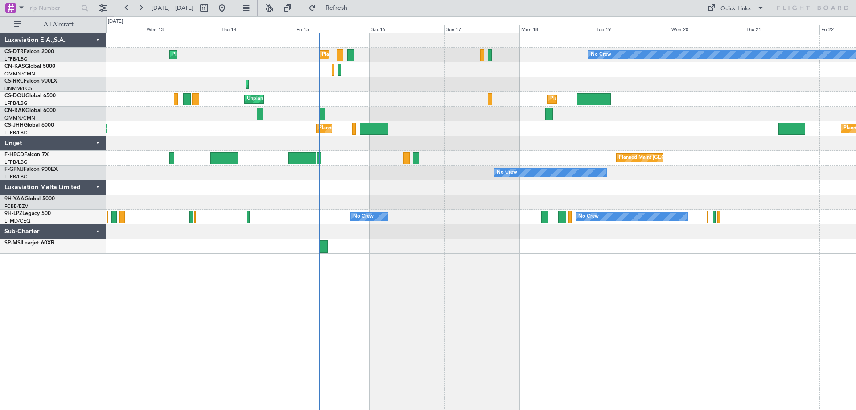
click at [604, 253] on div "No Crew Planned Maint Paris (Le Bourget) Planned Maint Sofia No Crew Planned Ma…" at bounding box center [480, 143] width 749 height 221
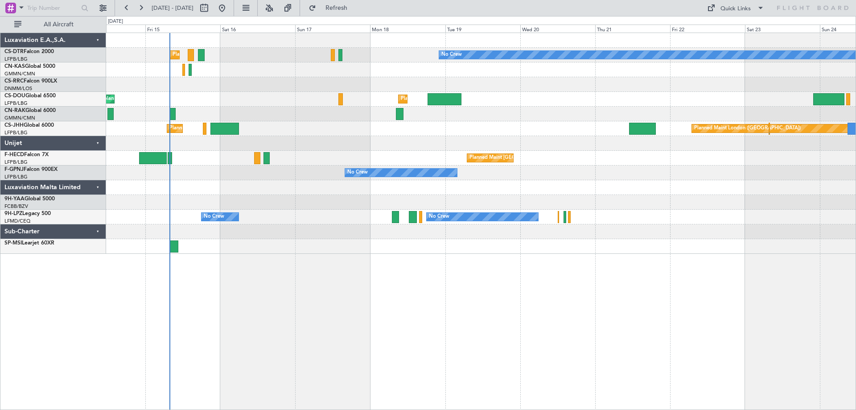
click at [570, 258] on div "No Crew Planned Maint Paris (Le Bourget) Planned Maint Sofia Planned Maint Lago…" at bounding box center [481, 221] width 750 height 377
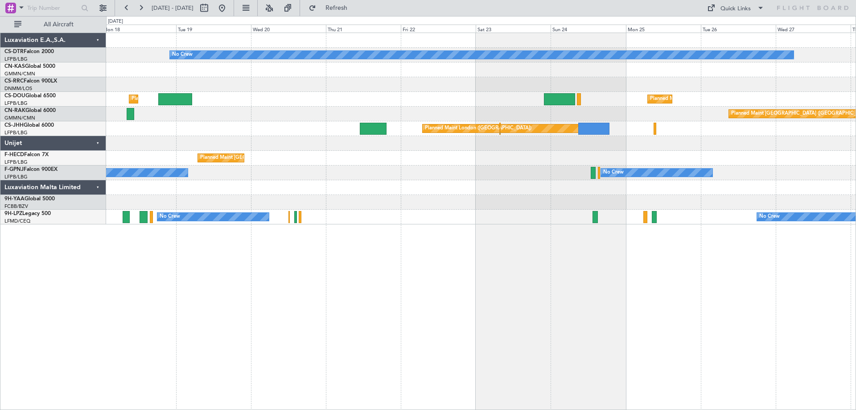
click at [548, 235] on div "No Crew Planned Maint London (Luton) Planned Maint Paris (Le Bourget) Planned M…" at bounding box center [481, 221] width 750 height 377
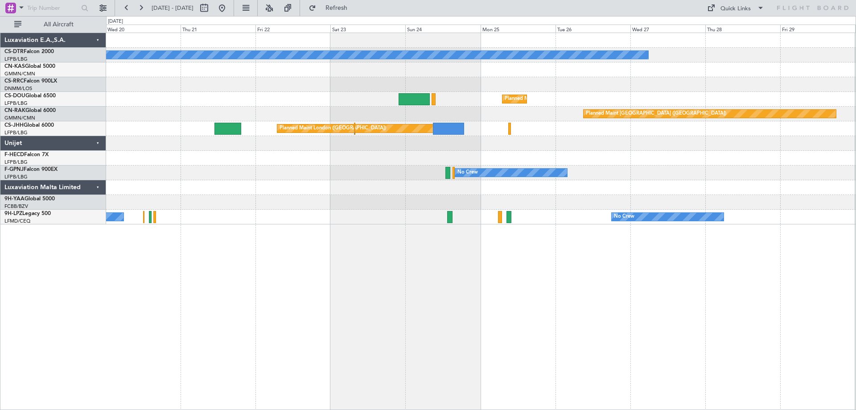
click at [571, 251] on div "No Crew Planned Maint Paris (Le Bourget) Planned Maint London (Luton) Planned M…" at bounding box center [481, 221] width 750 height 377
click at [317, 267] on div "No Crew Planned Maint Paris (Le Bourget) Planned Maint London (Luton) Planned M…" at bounding box center [481, 221] width 750 height 377
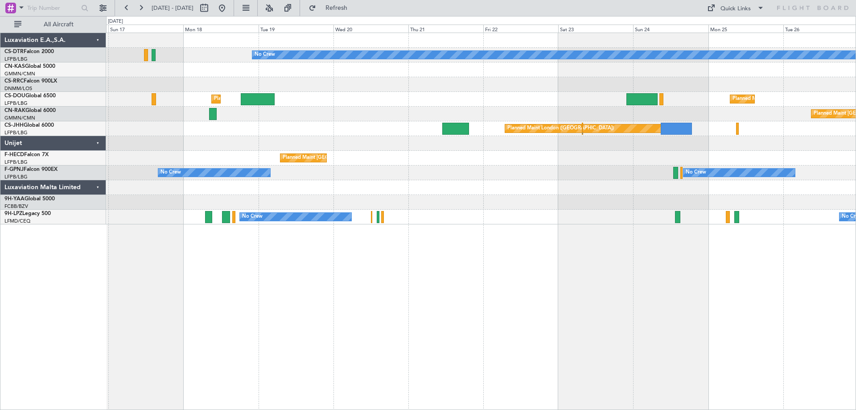
click at [365, 264] on div "No Crew Planned Maint Paris (Le Bourget) Planned Maint Paris (Le Bourget) Plann…" at bounding box center [481, 221] width 750 height 377
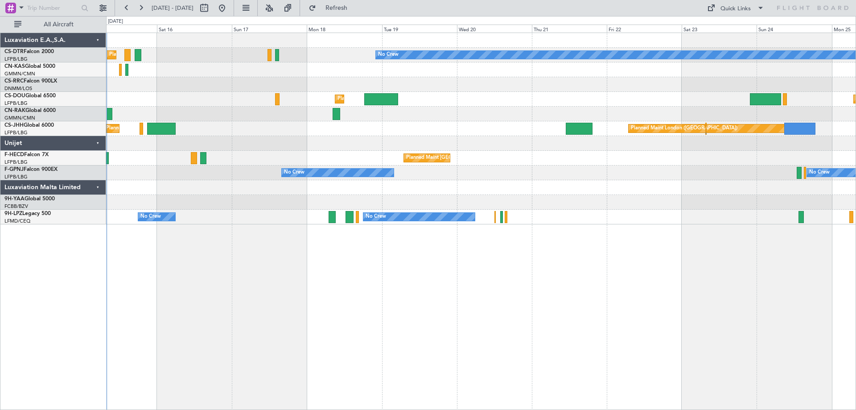
click at [449, 272] on div "No Crew Planned Maint Paris (Le Bourget) Planned Maint Sofia Planned Maint Lago…" at bounding box center [481, 221] width 750 height 377
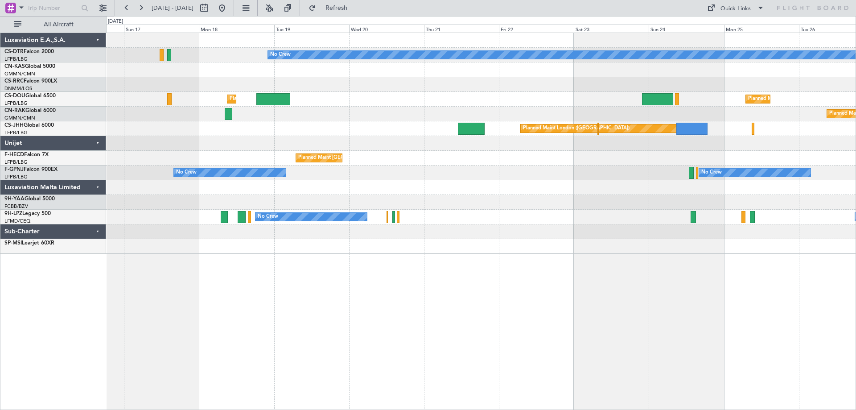
click at [484, 256] on div "No Crew Planned Maint [GEOGRAPHIC_DATA] ([GEOGRAPHIC_DATA]) Planned Maint [GEOG…" at bounding box center [481, 221] width 750 height 377
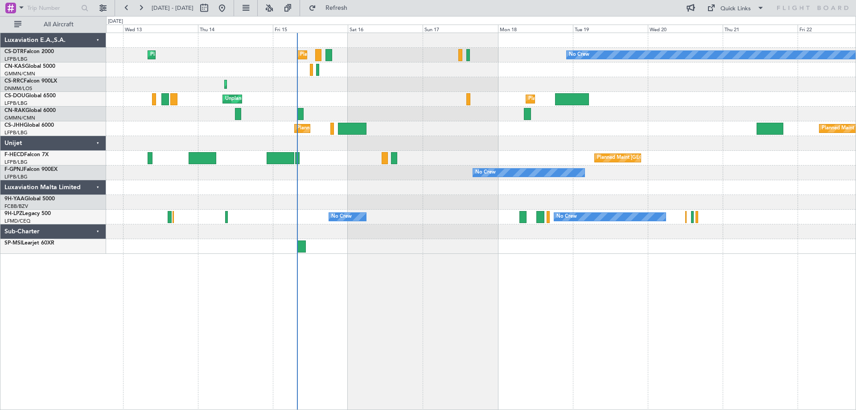
click at [485, 93] on div "No Crew Planned Maint [GEOGRAPHIC_DATA] ([GEOGRAPHIC_DATA]) Planned Maint Sofia…" at bounding box center [480, 143] width 749 height 221
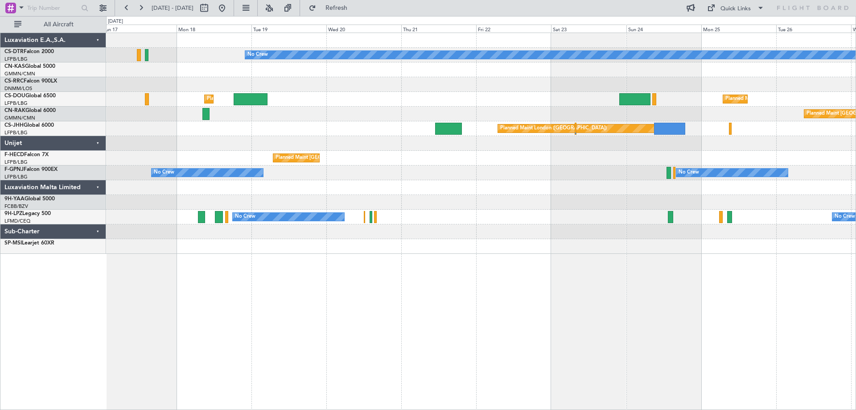
click at [284, 96] on div "No Crew Planned Maint [GEOGRAPHIC_DATA] ([GEOGRAPHIC_DATA]) Planned Maint [GEOG…" at bounding box center [480, 143] width 749 height 221
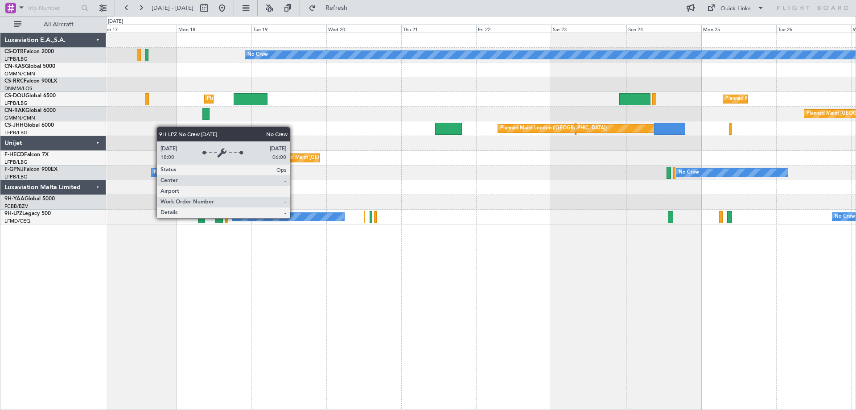
click at [294, 218] on div "No Crew" at bounding box center [289, 217] width 112 height 8
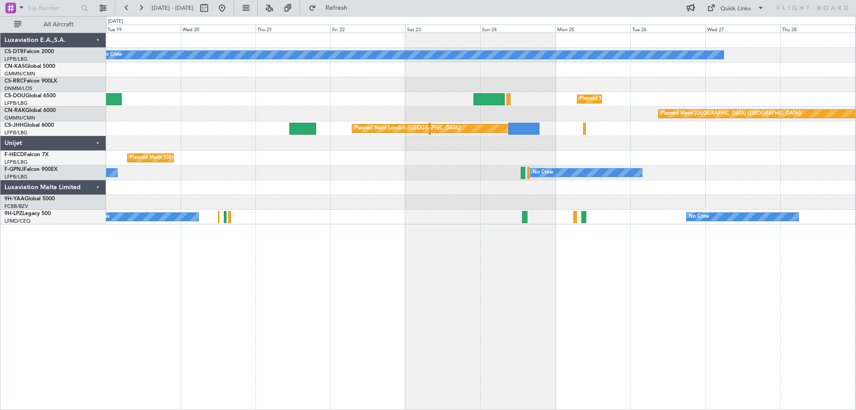
click at [575, 137] on div "No Crew Planned Maint [GEOGRAPHIC_DATA] ([GEOGRAPHIC_DATA]) Planned Maint [GEOG…" at bounding box center [480, 128] width 749 height 191
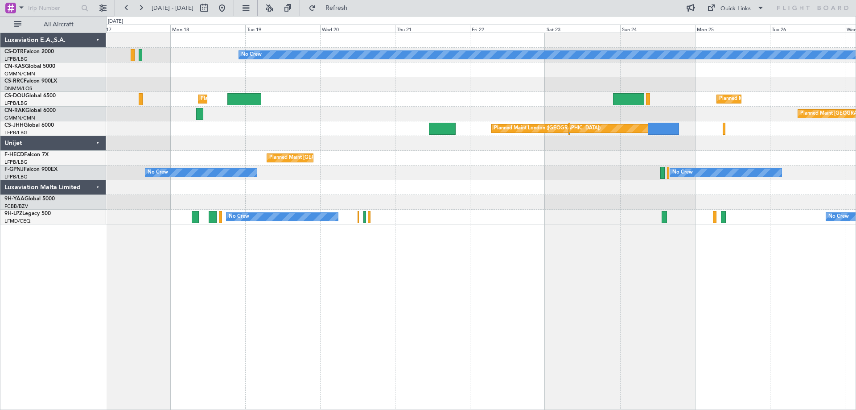
click at [522, 297] on div "No Crew Planned Maint [GEOGRAPHIC_DATA] ([GEOGRAPHIC_DATA]) Planned Maint [GEOG…" at bounding box center [481, 221] width 750 height 377
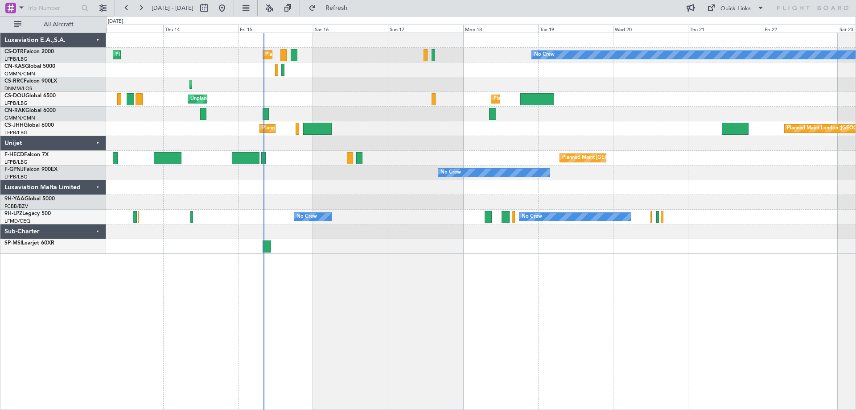
click at [513, 248] on div at bounding box center [480, 246] width 749 height 15
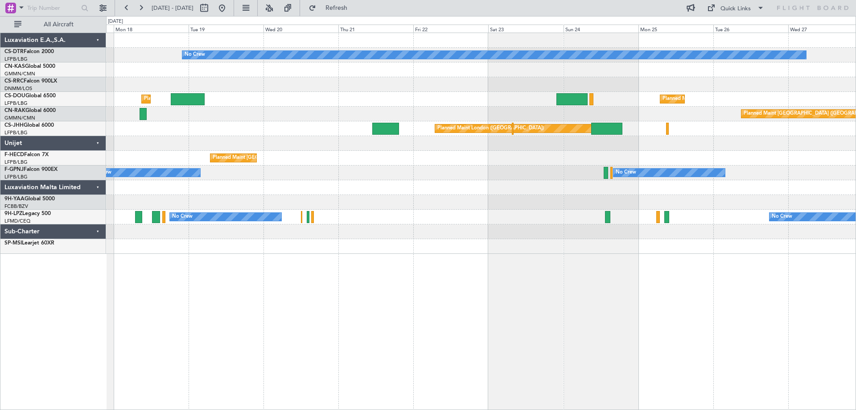
click at [406, 232] on div "No Crew Planned Maint [GEOGRAPHIC_DATA] ([GEOGRAPHIC_DATA]) Planned Maint [GEOG…" at bounding box center [480, 143] width 749 height 221
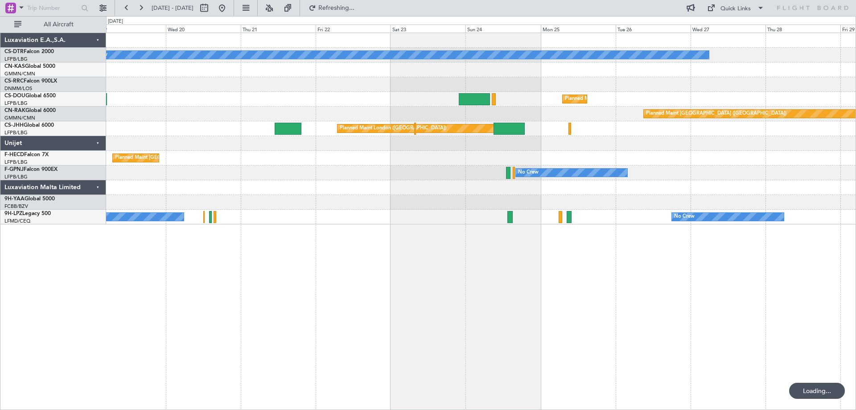
click at [402, 238] on div "No Crew Planned Maint [GEOGRAPHIC_DATA] ([GEOGRAPHIC_DATA]) Planned Maint [GEOG…" at bounding box center [481, 221] width 750 height 377
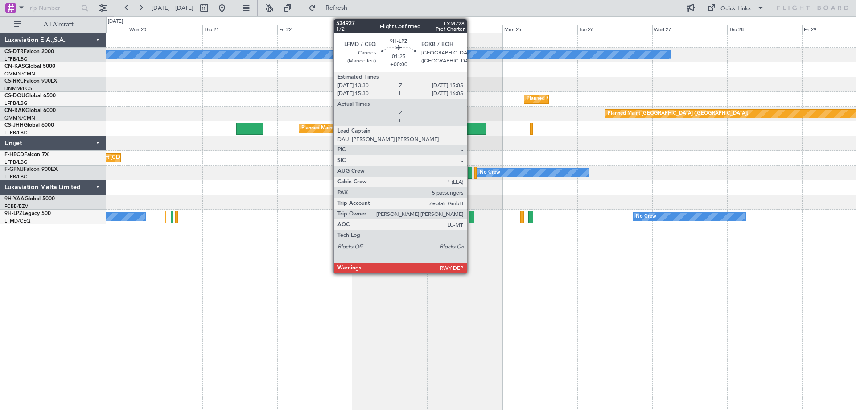
click at [471, 219] on div at bounding box center [471, 217] width 5 height 12
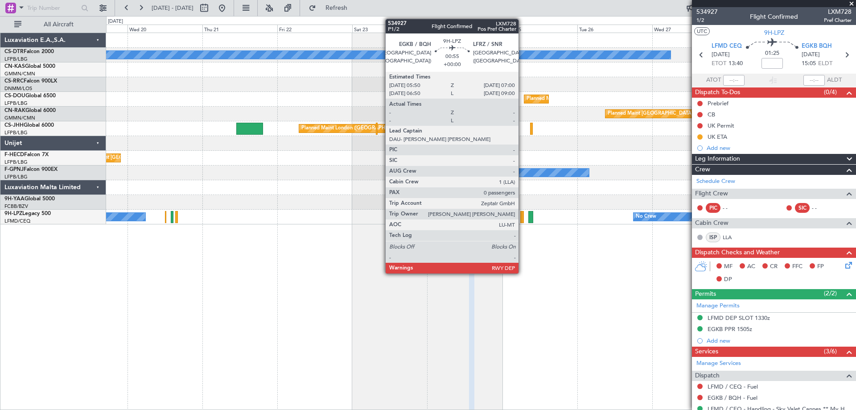
click at [522, 220] on div at bounding box center [522, 217] width 4 height 12
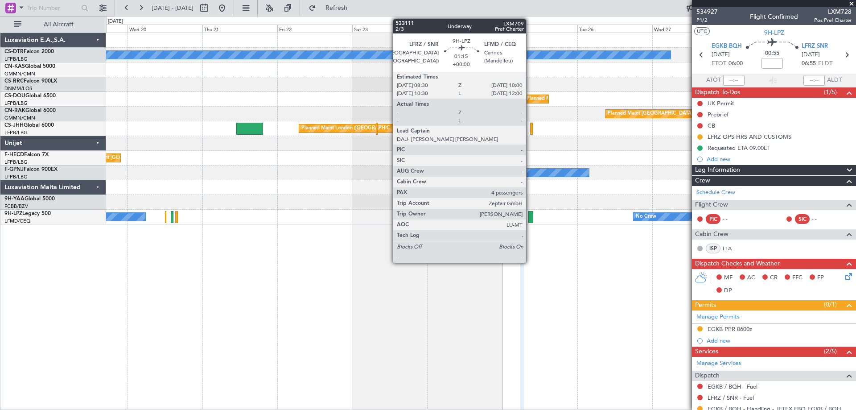
click at [530, 221] on div at bounding box center [530, 217] width 5 height 12
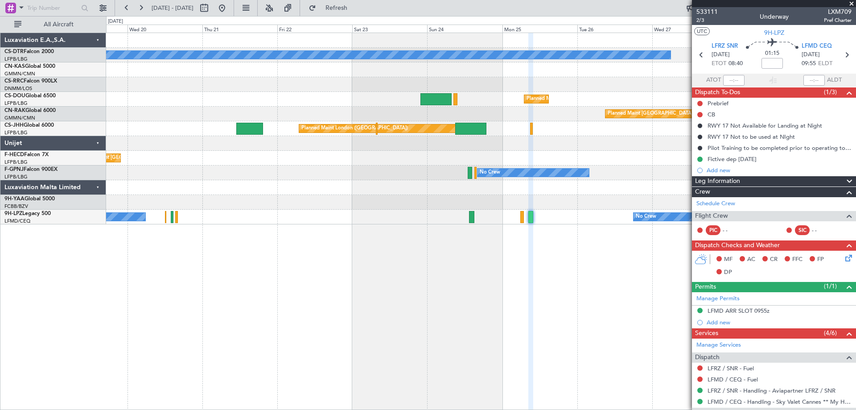
click at [854, 3] on span at bounding box center [851, 4] width 9 height 8
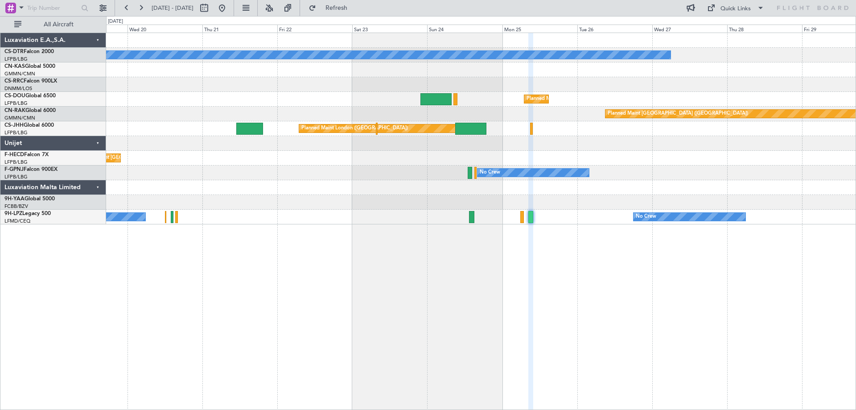
type input "0"
click at [529, 288] on div "No Crew Planned Maint [GEOGRAPHIC_DATA] ([GEOGRAPHIC_DATA]) Planned Maint [GEOG…" at bounding box center [481, 221] width 750 height 377
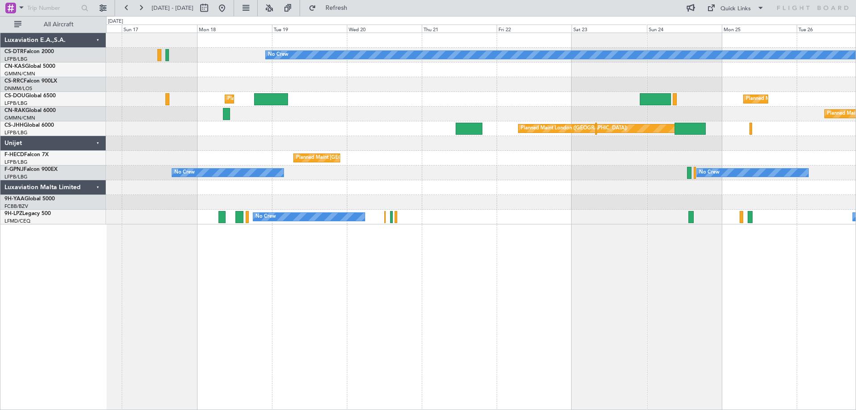
click at [474, 200] on div "No Crew Planned Maint [GEOGRAPHIC_DATA] ([GEOGRAPHIC_DATA]) Planned Maint [GEOG…" at bounding box center [480, 128] width 749 height 191
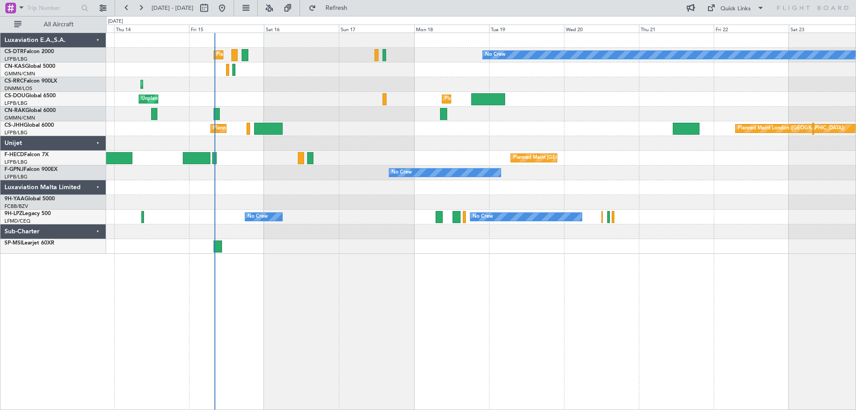
click at [247, 267] on div "No Crew Planned Maint [GEOGRAPHIC_DATA] ([GEOGRAPHIC_DATA]) Planned Maint Sofia…" at bounding box center [481, 221] width 750 height 377
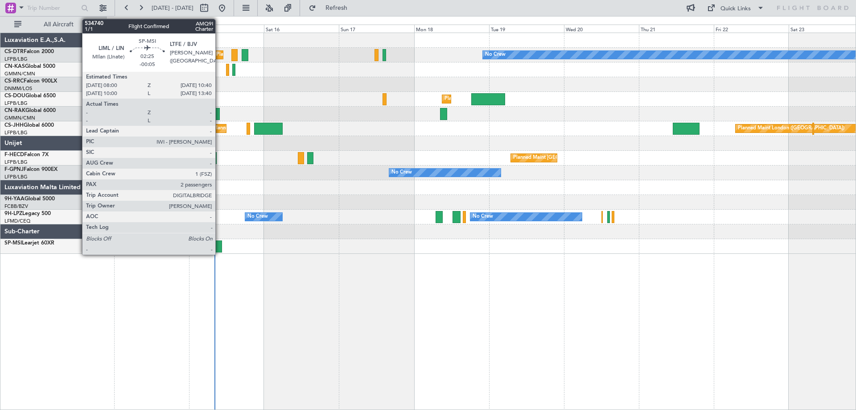
click at [219, 251] on div at bounding box center [218, 246] width 8 height 12
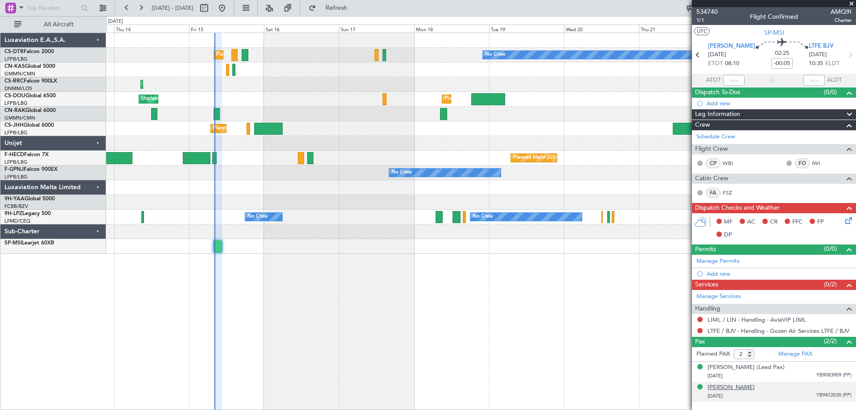
click at [744, 386] on div "[PERSON_NAME]" at bounding box center [730, 387] width 47 height 9
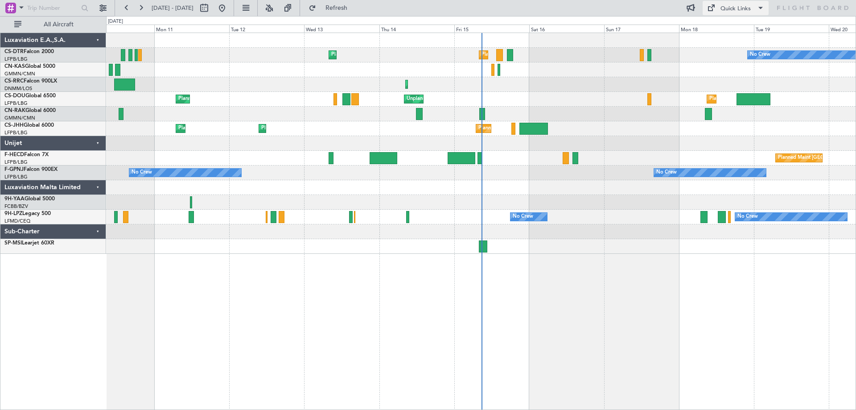
click at [760, 8] on span at bounding box center [760, 8] width 11 height 11
click at [728, 28] on button "Trip Builder" at bounding box center [735, 29] width 67 height 21
click at [758, 5] on span at bounding box center [760, 8] width 11 height 11
click at [727, 29] on button "Trip Builder" at bounding box center [735, 29] width 67 height 21
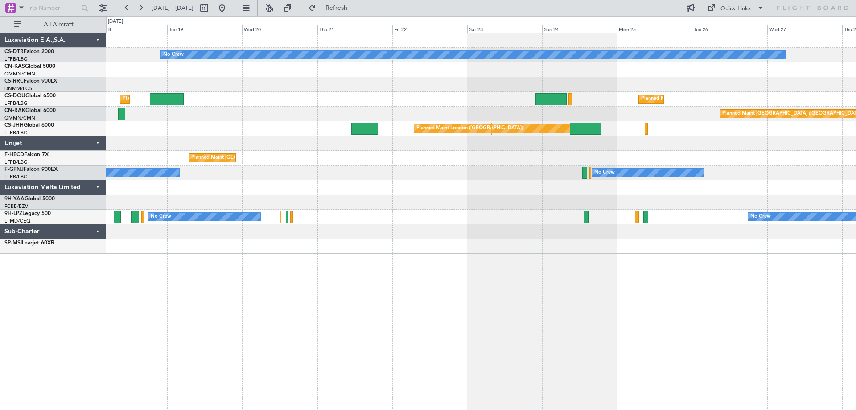
click at [181, 224] on div "No Crew Planned Maint London (Luton) Planned Maint Paris (Le Bourget) Planned M…" at bounding box center [480, 143] width 749 height 221
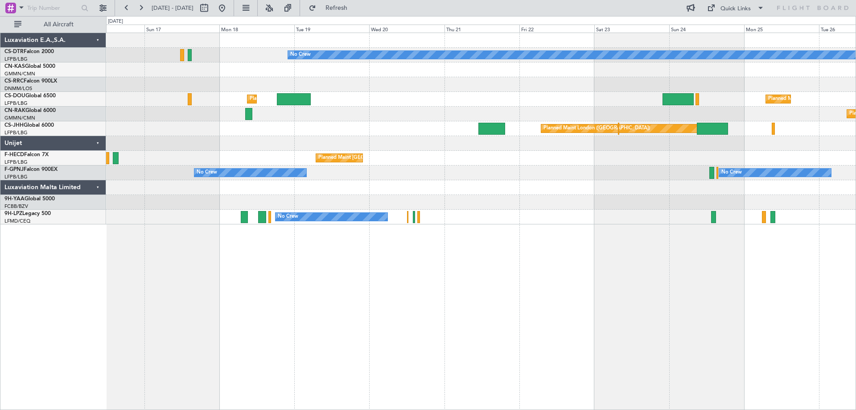
click at [519, 196] on div "No Crew Planned Maint [GEOGRAPHIC_DATA] ([GEOGRAPHIC_DATA]) Planned Maint [GEOG…" at bounding box center [480, 128] width 749 height 191
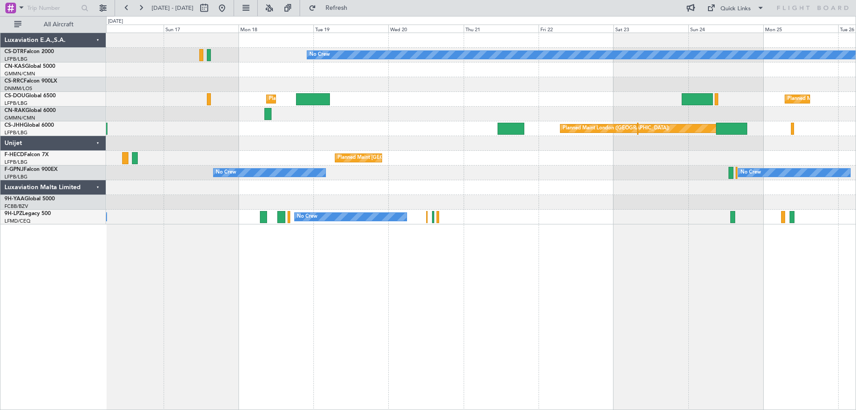
click at [518, 202] on div "No Crew Planned Maint [GEOGRAPHIC_DATA] ([GEOGRAPHIC_DATA]) Planned Maint [GEOG…" at bounding box center [480, 128] width 749 height 191
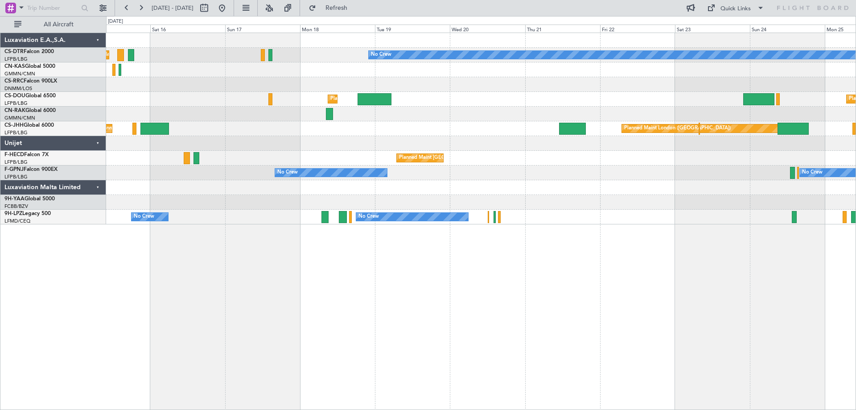
click at [550, 205] on div at bounding box center [480, 202] width 749 height 15
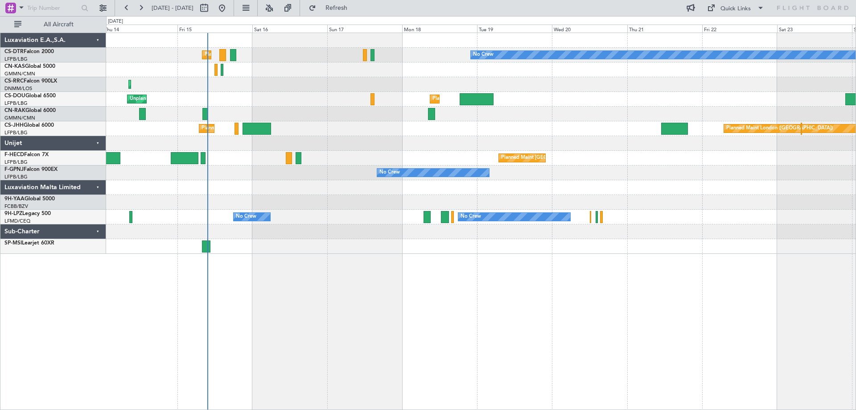
click at [603, 192] on div at bounding box center [480, 187] width 749 height 15
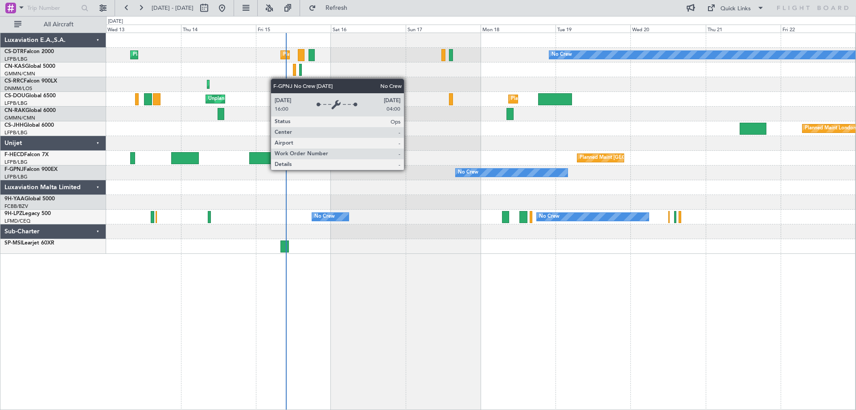
click at [486, 174] on div "No Crew" at bounding box center [512, 172] width 112 height 8
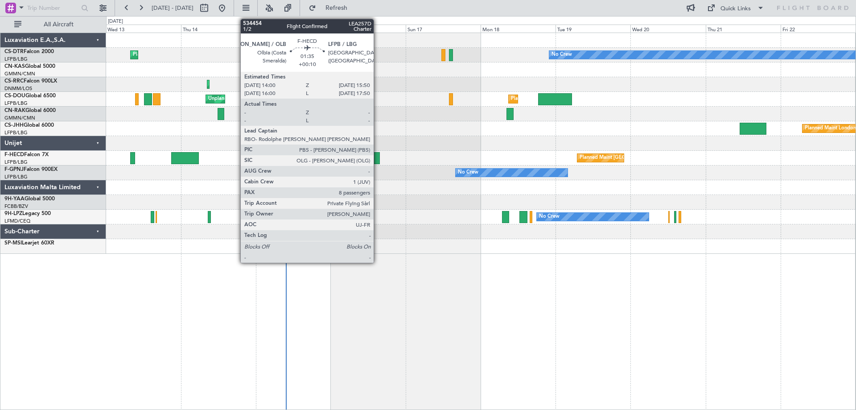
click at [378, 162] on div at bounding box center [377, 158] width 6 height 12
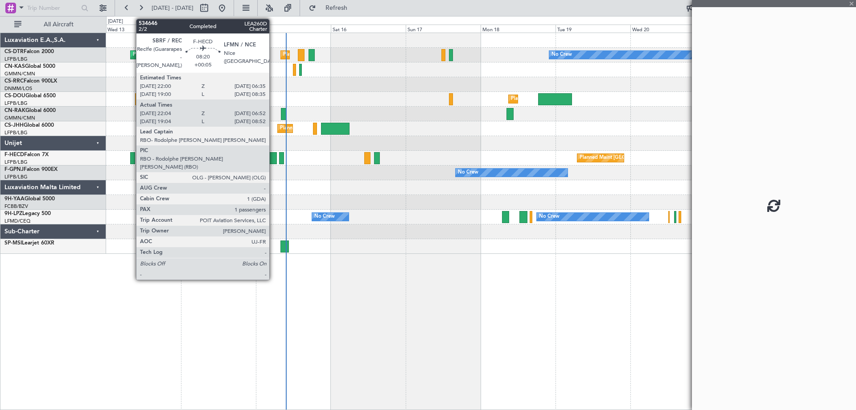
click at [273, 160] on div at bounding box center [263, 158] width 28 height 12
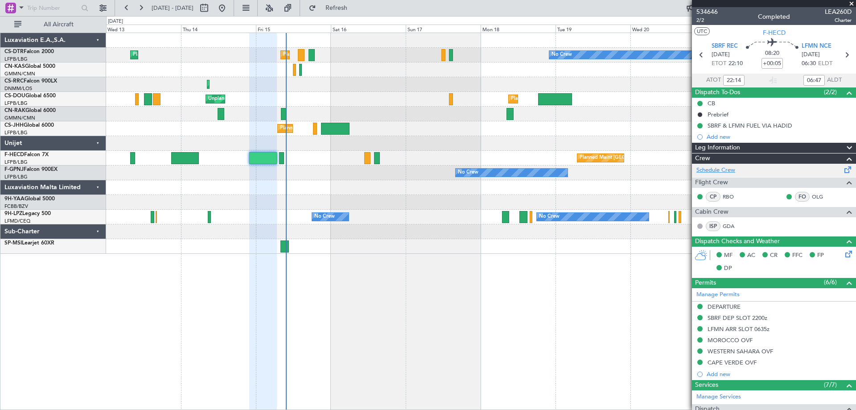
click at [717, 171] on link "Schedule Crew" at bounding box center [715, 170] width 39 height 9
click at [854, 1] on span at bounding box center [851, 4] width 9 height 8
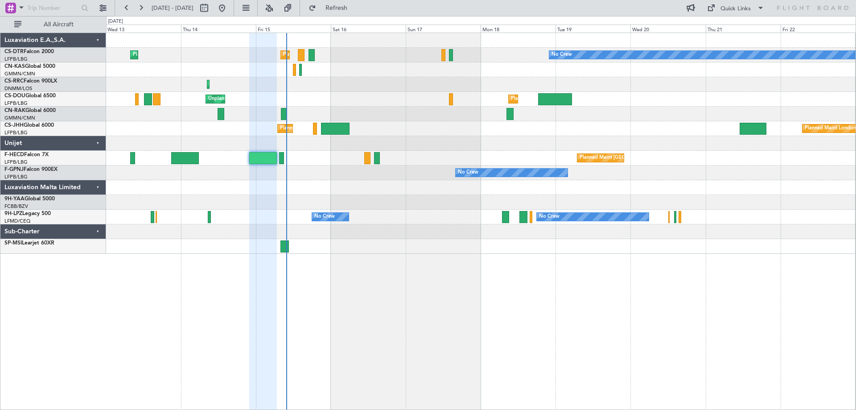
type input "0"
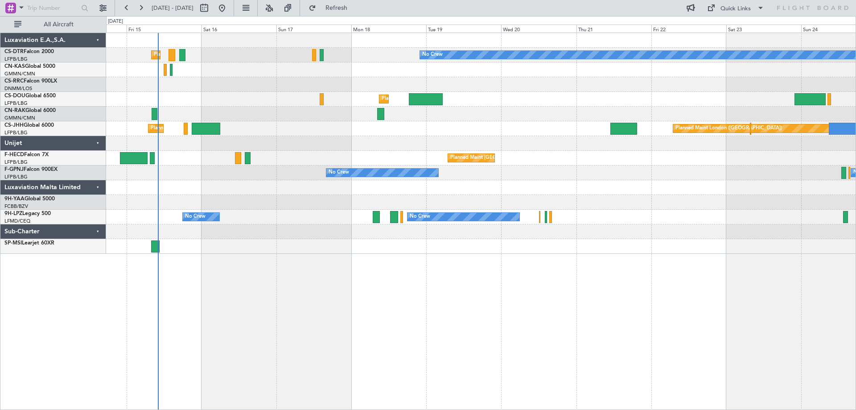
click at [440, 139] on div "Planned Maint Paris (Le Bourget) No Crew Planned Maint Sofia Planned Maint Lago…" at bounding box center [480, 143] width 749 height 221
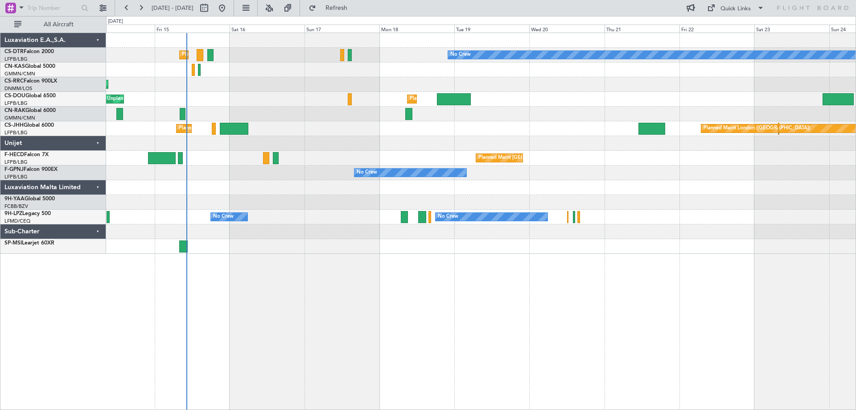
click at [422, 265] on div "No Crew Planned Maint Paris (Le Bourget) Planned Maint Sofia Planned Maint Lago…" at bounding box center [481, 221] width 750 height 377
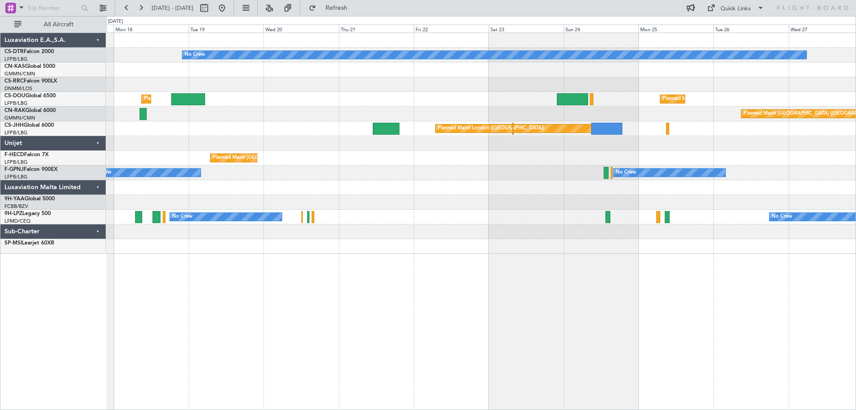
click at [133, 209] on div "No Crew Planned Maint [GEOGRAPHIC_DATA] ([GEOGRAPHIC_DATA]) Planned Maint [GEOG…" at bounding box center [480, 143] width 749 height 221
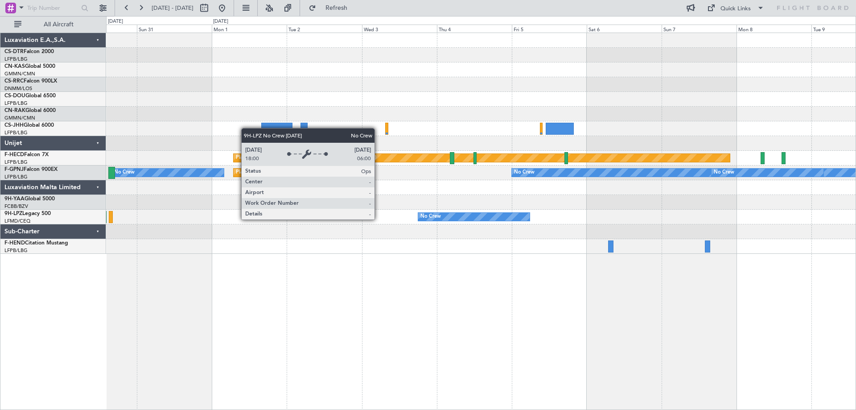
click at [360, 259] on div "Planned Maint Berlin (Brandenburg) Planned Maint Paris (Le Bourget) Planned Mai…" at bounding box center [481, 221] width 750 height 377
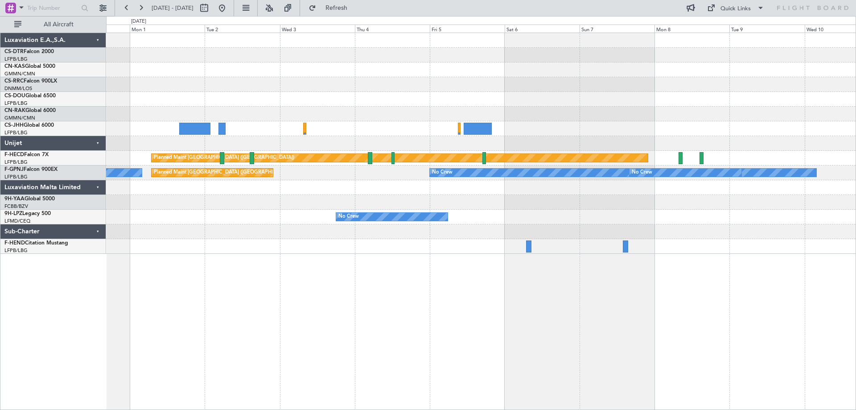
click at [608, 225] on div "Planned Maint Berlin (Brandenburg) Planned Maint Paris (Le Bourget) No Crew No …" at bounding box center [480, 143] width 749 height 221
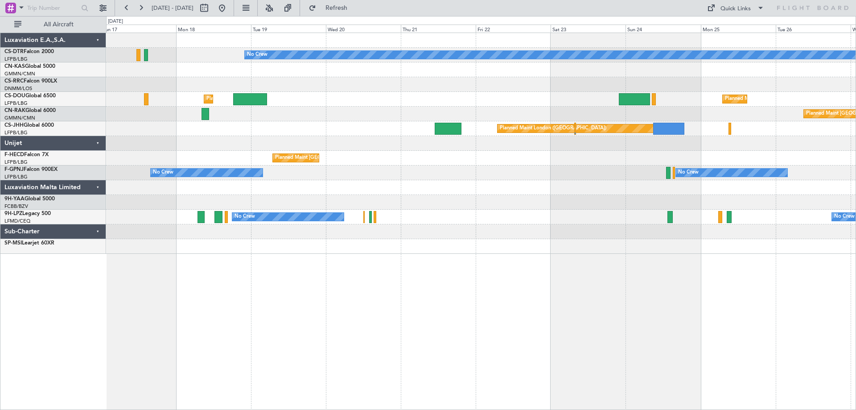
click at [294, 282] on div "No Crew Planned Maint [GEOGRAPHIC_DATA] ([GEOGRAPHIC_DATA]) Planned Maint [GEOG…" at bounding box center [481, 221] width 750 height 377
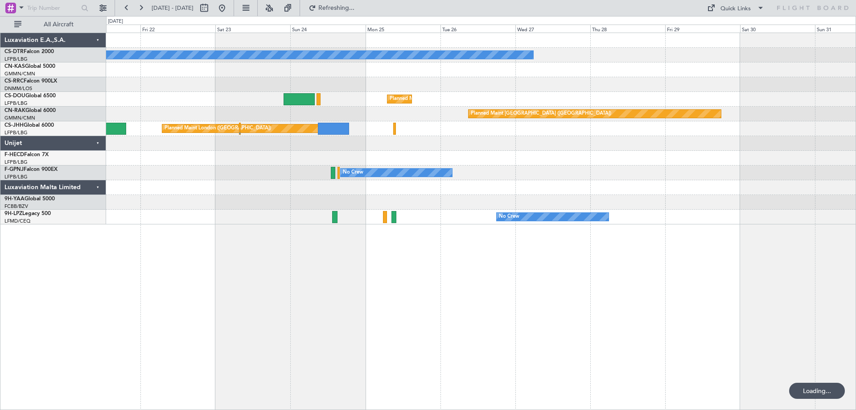
click at [33, 280] on div "No Crew Planned Maint [GEOGRAPHIC_DATA] ([GEOGRAPHIC_DATA]) Planned Maint [GEOG…" at bounding box center [428, 213] width 856 height 394
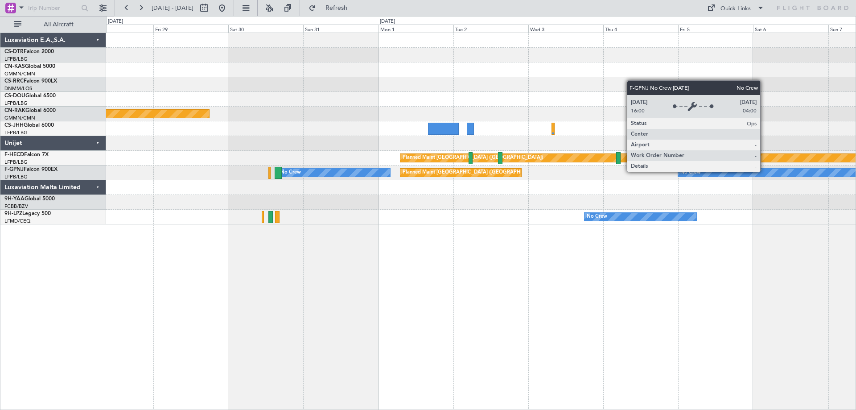
click at [330, 279] on div "No Crew Planned Maint [GEOGRAPHIC_DATA] ([GEOGRAPHIC_DATA]) Planned Maint [GEOG…" at bounding box center [481, 221] width 750 height 377
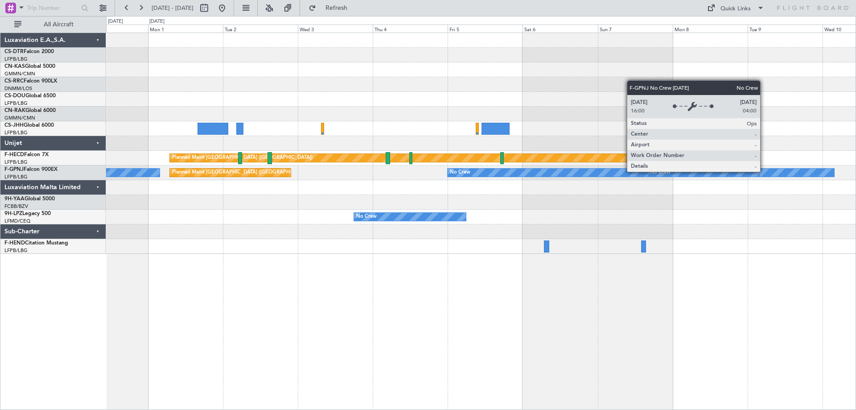
click at [535, 308] on div "Planned Maint [GEOGRAPHIC_DATA] ([GEOGRAPHIC_DATA]) Planned Maint [GEOGRAPHIC_D…" at bounding box center [481, 221] width 750 height 377
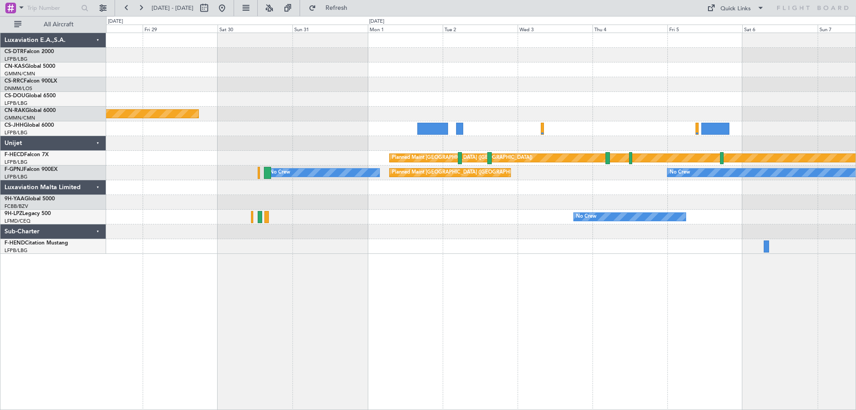
click at [391, 330] on div "No Crew Planned Maint [GEOGRAPHIC_DATA] ([GEOGRAPHIC_DATA]) Planned Maint [GEOG…" at bounding box center [481, 221] width 750 height 377
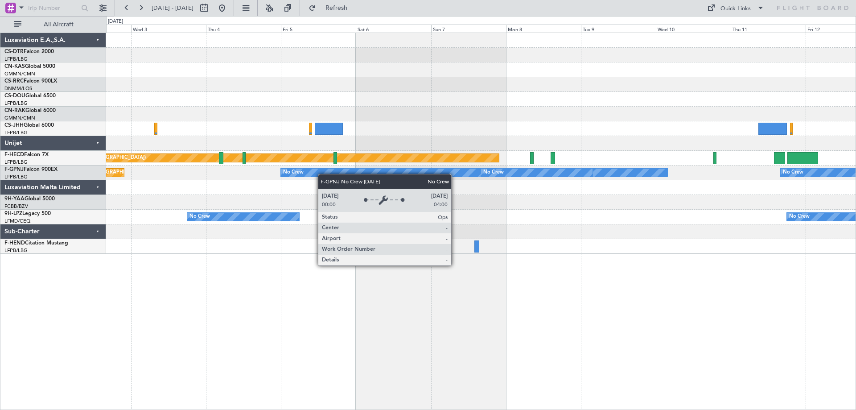
click at [305, 176] on div "Planned Maint [GEOGRAPHIC_DATA] ([GEOGRAPHIC_DATA]) Planned Maint [GEOGRAPHIC_D…" at bounding box center [480, 143] width 749 height 221
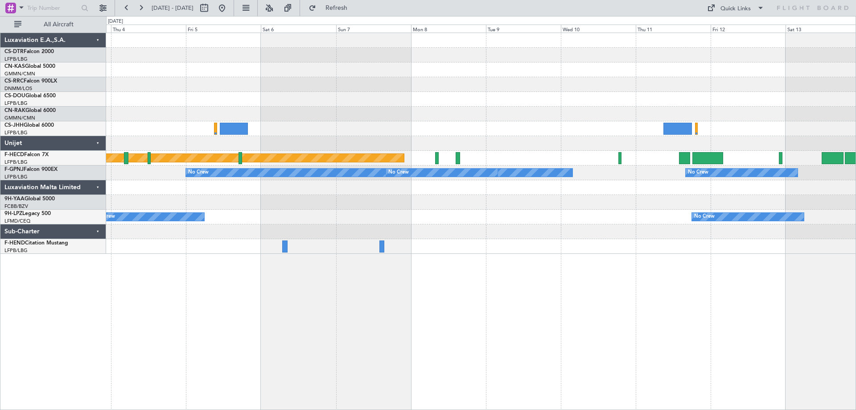
click at [669, 253] on div "Planned Maint [GEOGRAPHIC_DATA] ([GEOGRAPHIC_DATA]) No Crew No Crew No Crew No …" at bounding box center [480, 143] width 749 height 221
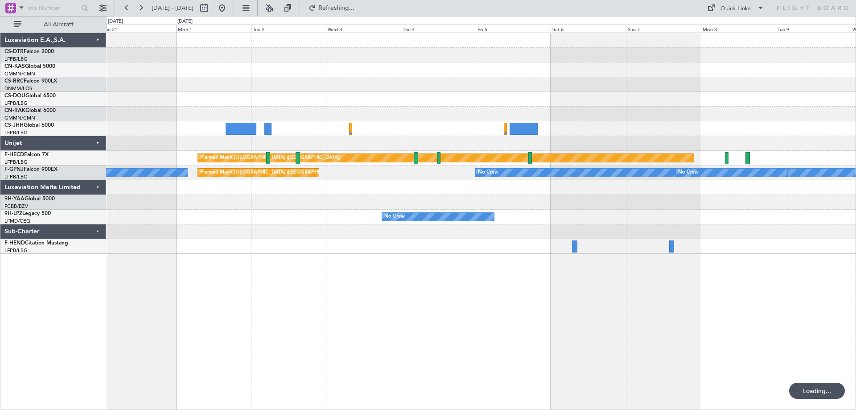
click at [724, 293] on div "Planned Maint [GEOGRAPHIC_DATA] ([GEOGRAPHIC_DATA]) Planned Maint [GEOGRAPHIC_D…" at bounding box center [481, 221] width 750 height 377
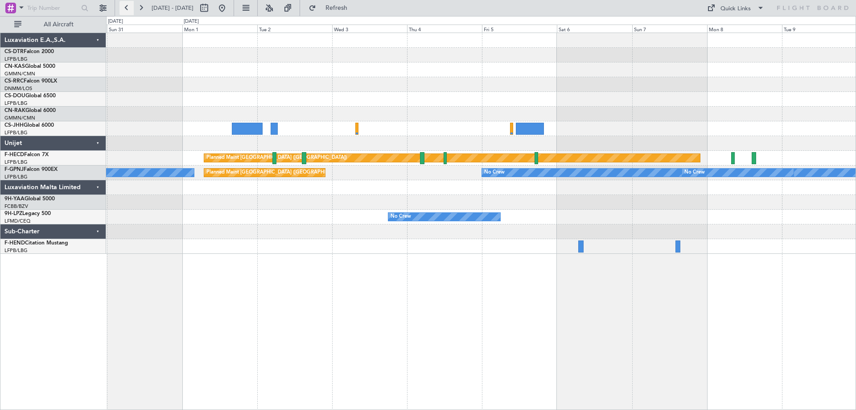
click at [127, 10] on button at bounding box center [126, 8] width 14 height 14
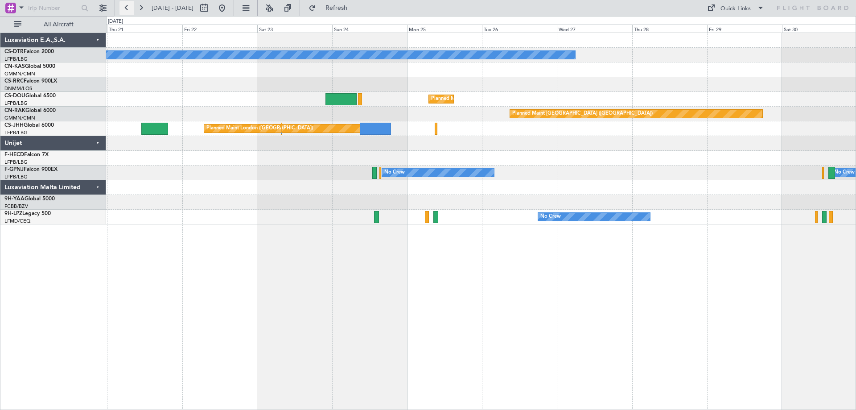
click at [127, 10] on button at bounding box center [126, 8] width 14 height 14
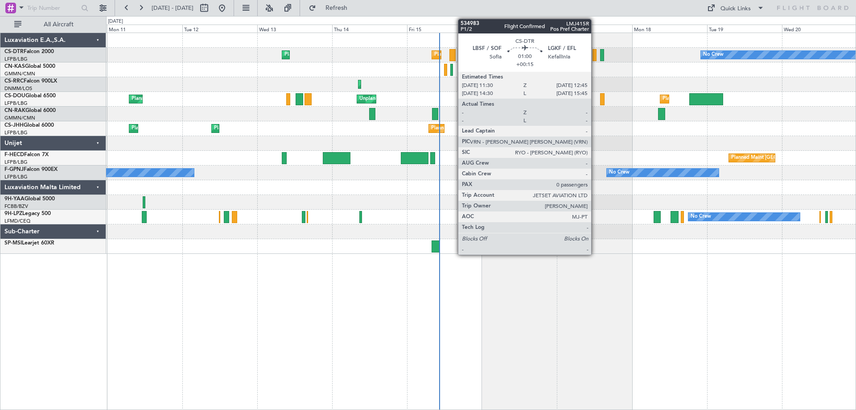
click at [595, 57] on div at bounding box center [594, 55] width 4 height 12
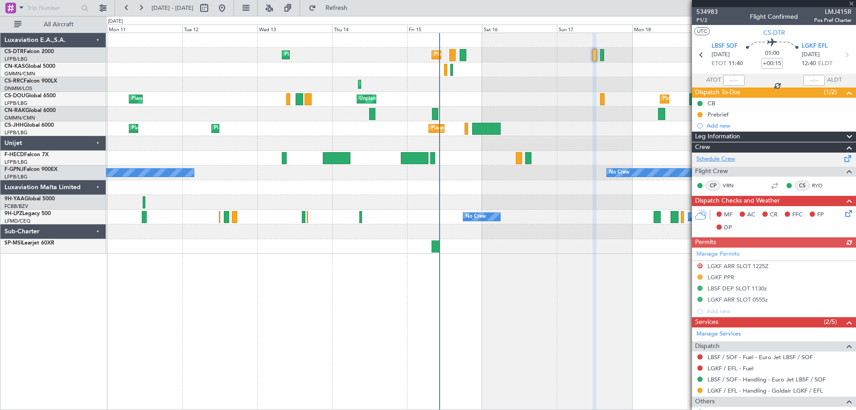
click at [714, 160] on link "Schedule Crew" at bounding box center [715, 159] width 39 height 9
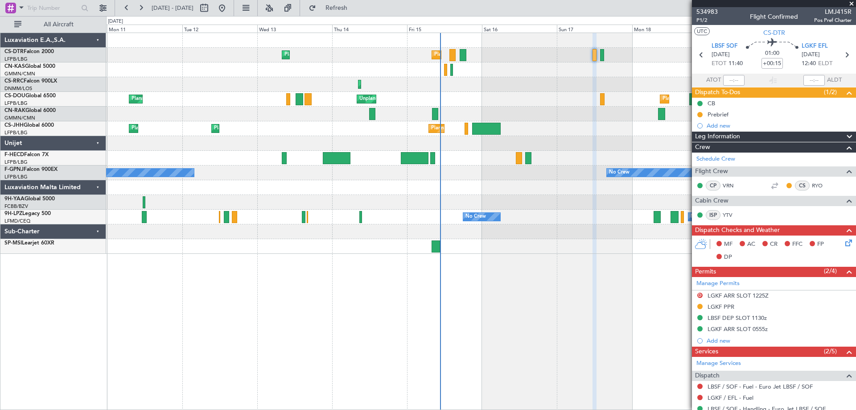
click at [852, 3] on span at bounding box center [851, 4] width 9 height 8
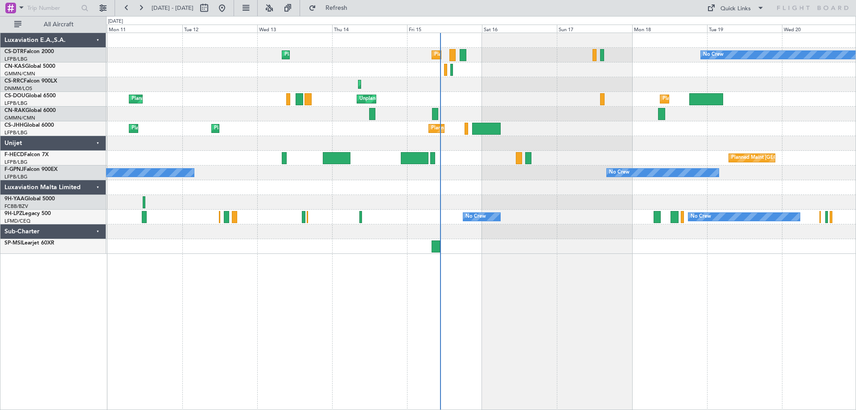
click at [376, 98] on div "Planned Maint Paris (Le Bourget) Planned Maint Sofia No Crew No Crew Planned Ma…" at bounding box center [480, 143] width 749 height 221
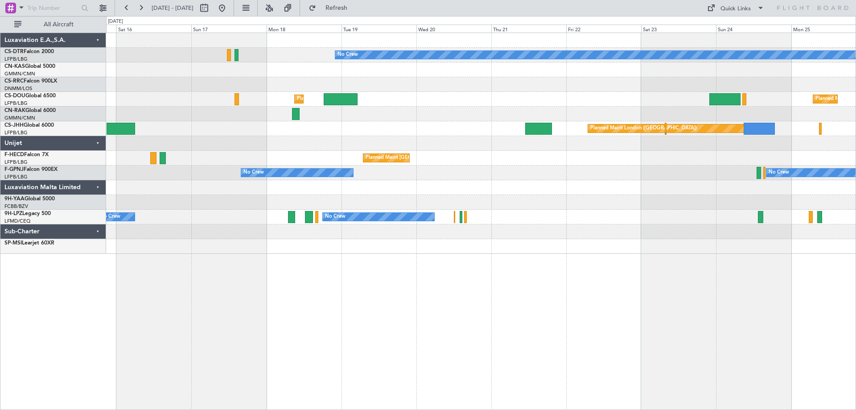
click at [42, 70] on div "CN-KAS Global 5000" at bounding box center [54, 66] width 101 height 8
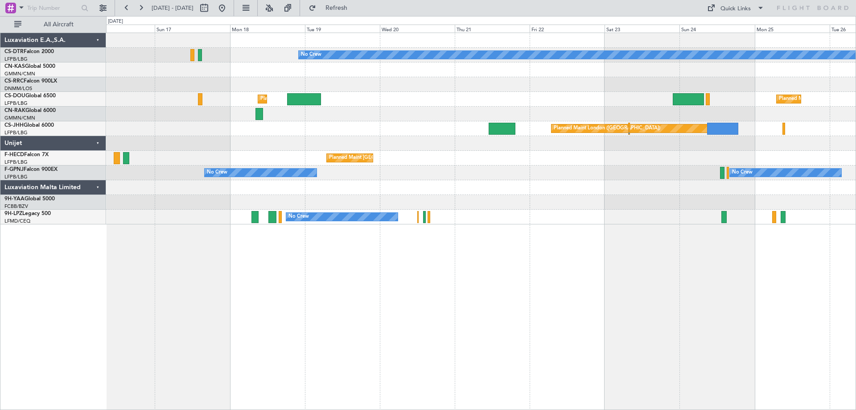
click at [12, 79] on div "No Crew Planned Maint Paris (Le Bourget) Planned Maint Lagos (Murtala Muhammed)…" at bounding box center [428, 213] width 856 height 394
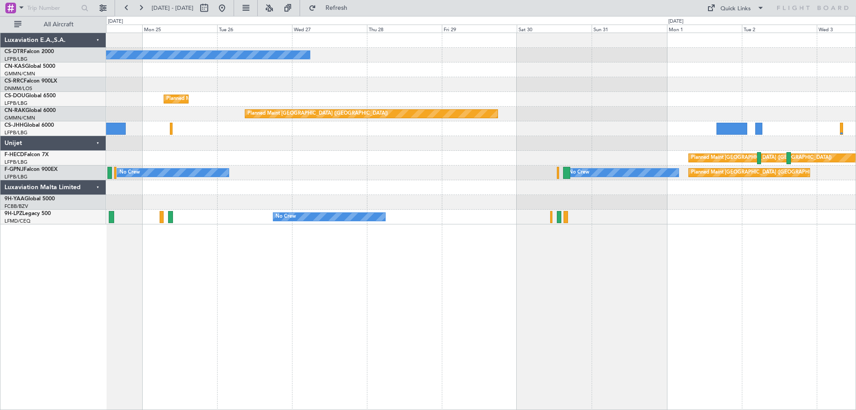
click at [421, 140] on div at bounding box center [480, 143] width 749 height 15
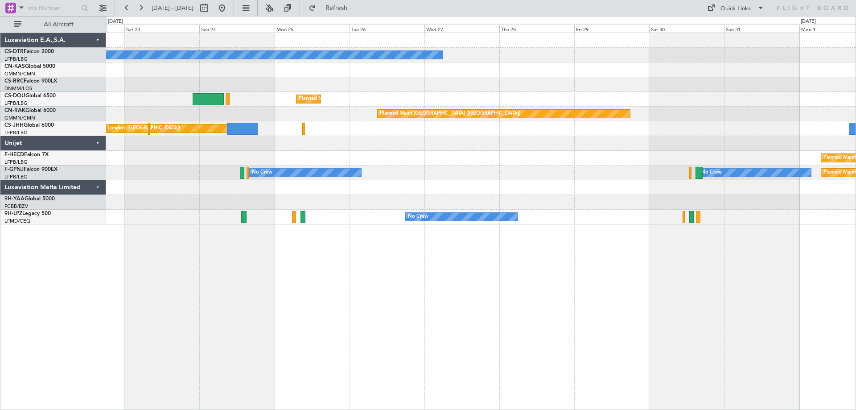
click at [661, 230] on div "No Crew Planned Maint Paris (Le Bourget) Planned Maint Berlin (Brandenburg) Pla…" at bounding box center [481, 221] width 750 height 377
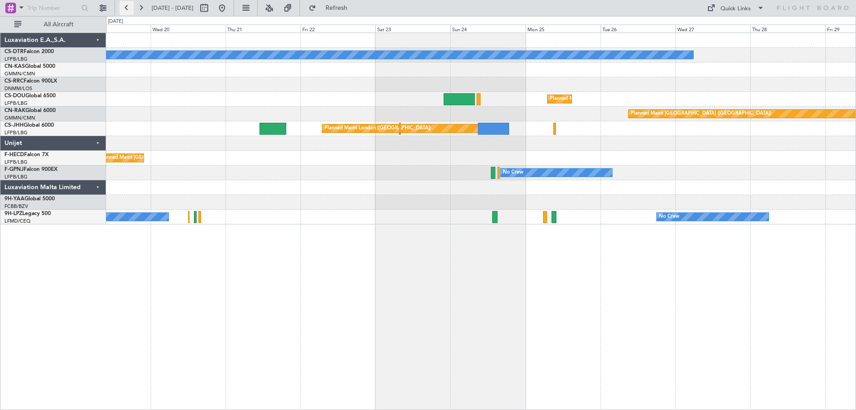
click at [127, 9] on button at bounding box center [126, 8] width 14 height 14
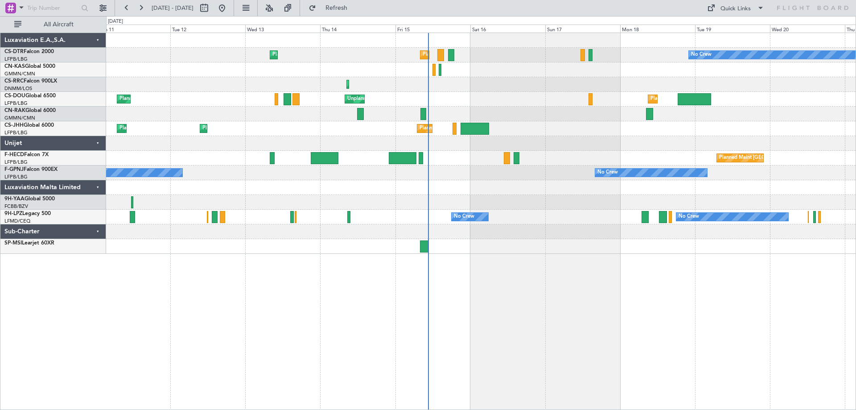
click at [695, 159] on div "Planned Maint Paris (Le Bourget) Planned Maint Sofia No Crew No Crew Planned Ma…" at bounding box center [480, 143] width 749 height 221
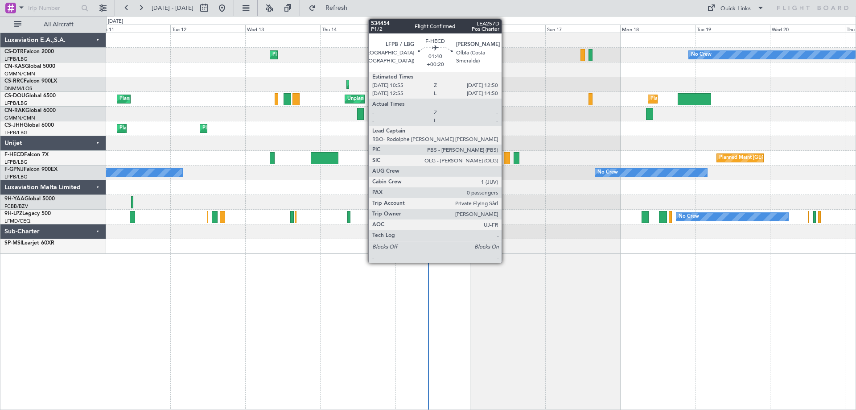
click at [505, 159] on div at bounding box center [507, 158] width 6 height 12
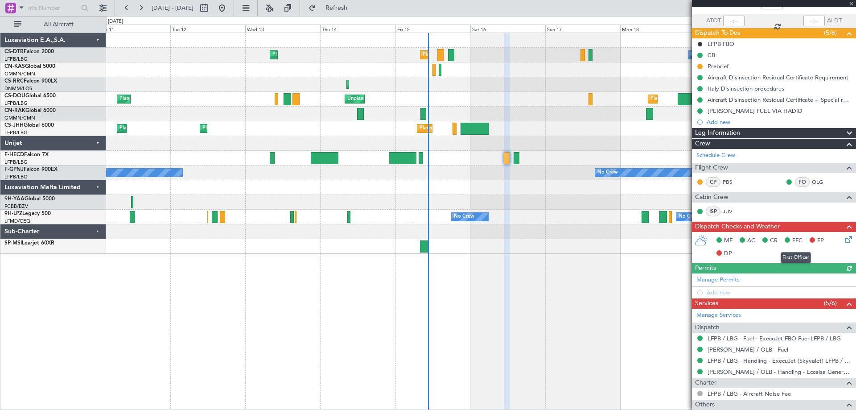
scroll to position [118, 0]
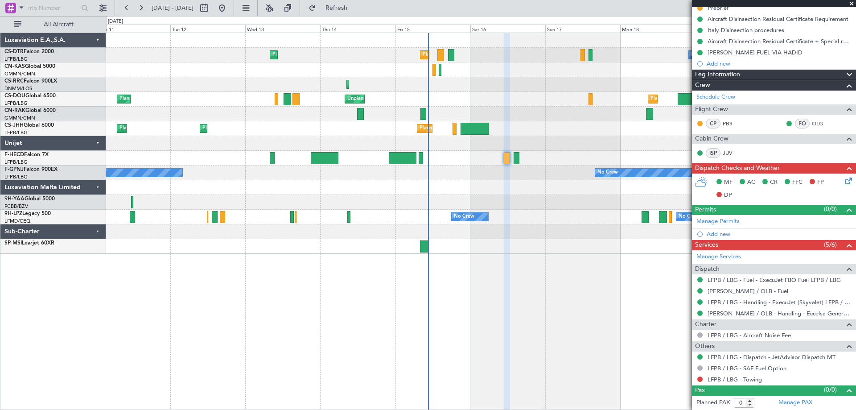
drag, startPoint x: 851, startPoint y: 1, endPoint x: 837, endPoint y: 10, distance: 16.4
click at [851, 0] on span at bounding box center [851, 4] width 9 height 8
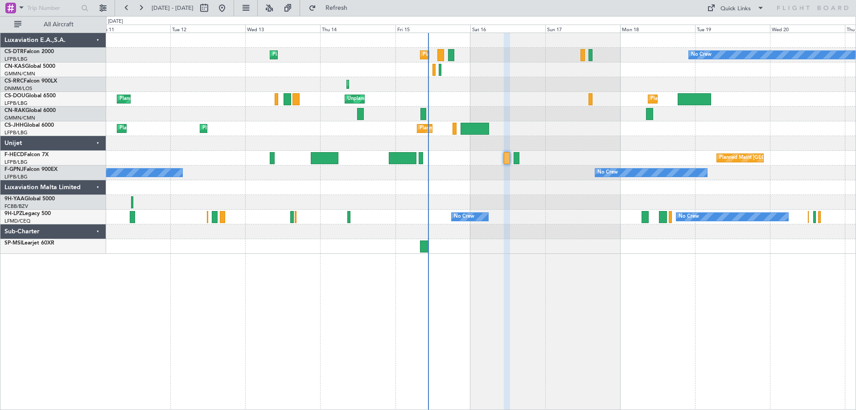
scroll to position [0, 0]
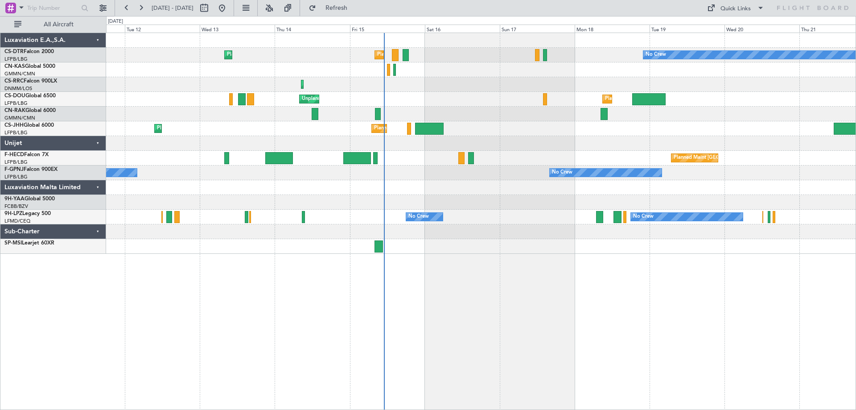
click at [556, 245] on div at bounding box center [480, 246] width 749 height 15
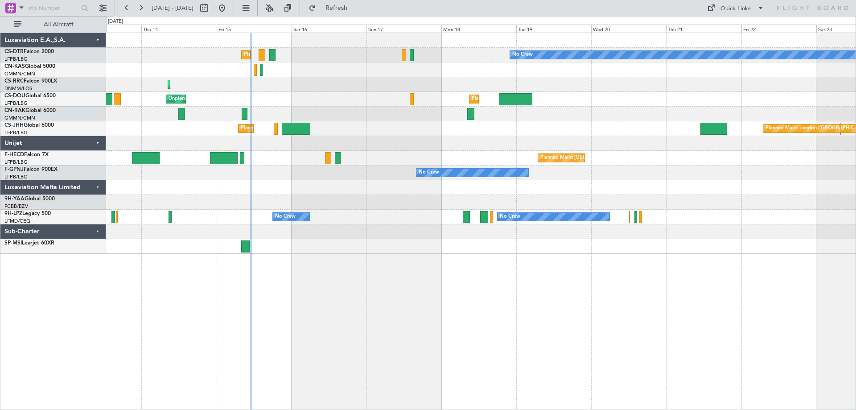
click at [439, 264] on div "Planned Maint Paris (Le Bourget) No Crew Planned Maint Sofia Planned Maint Lago…" at bounding box center [481, 221] width 750 height 377
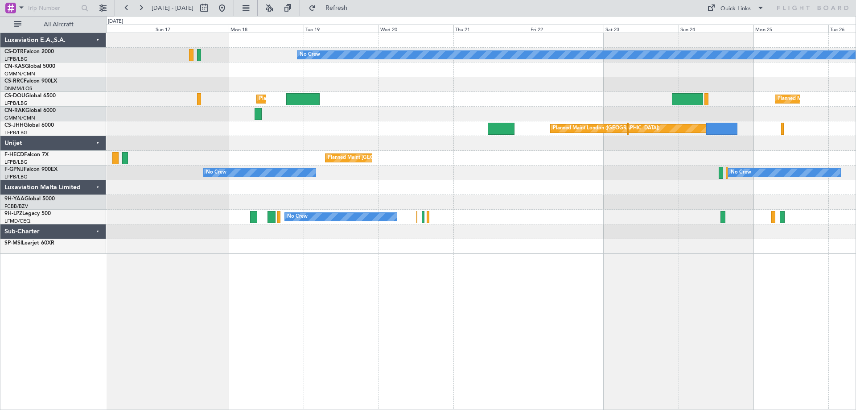
click at [525, 260] on div "No Crew Planned Maint Paris (Le Bourget) Planned Maint Lagos (Murtala Muhammed)…" at bounding box center [481, 221] width 750 height 377
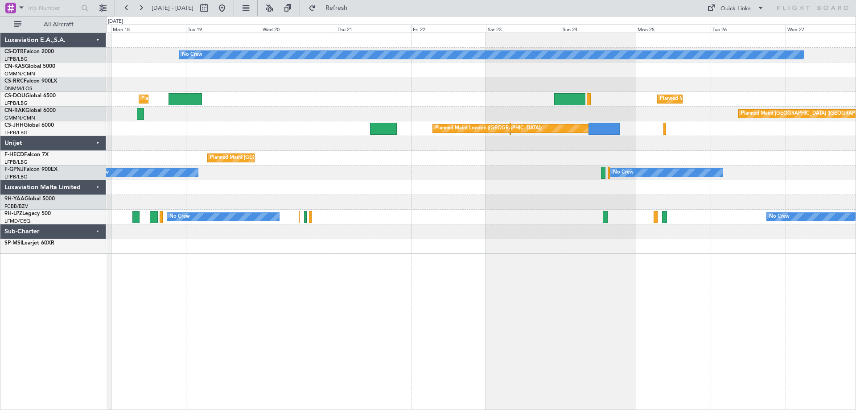
click at [445, 263] on div "No Crew Planned Maint [GEOGRAPHIC_DATA] ([GEOGRAPHIC_DATA]) Planned Maint [GEOG…" at bounding box center [481, 221] width 750 height 377
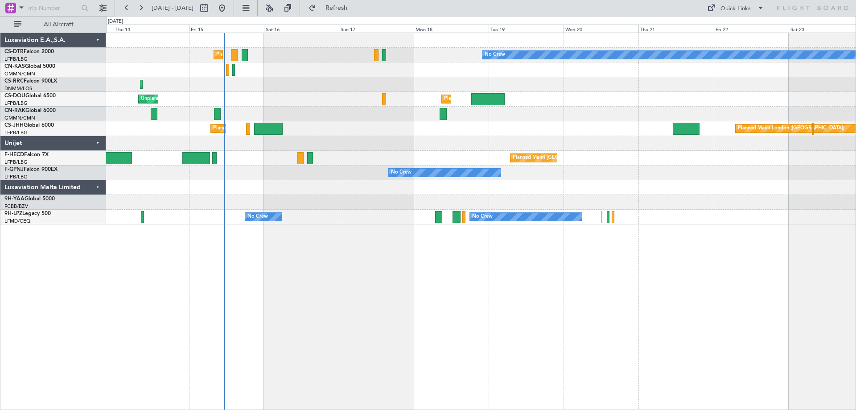
click at [635, 275] on div "No Crew Planned Maint [GEOGRAPHIC_DATA] ([GEOGRAPHIC_DATA]) Planned Maint Sofia…" at bounding box center [481, 221] width 750 height 377
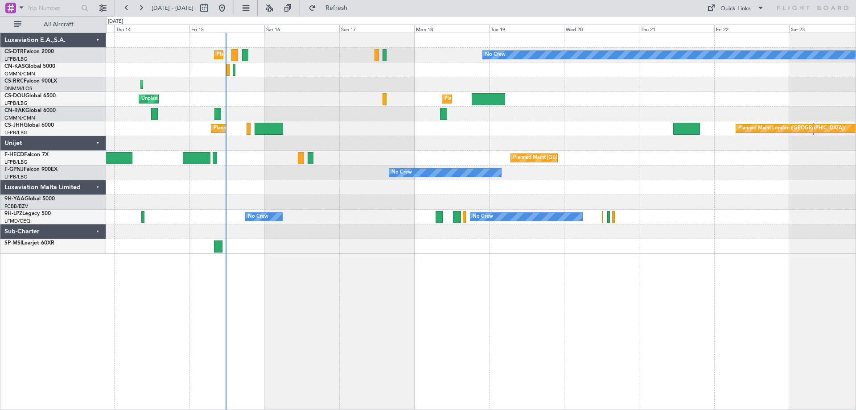
click at [298, 288] on div "Planned Maint Paris (Le Bourget) No Crew Planned Maint Sofia Planned Maint Lago…" at bounding box center [481, 221] width 750 height 377
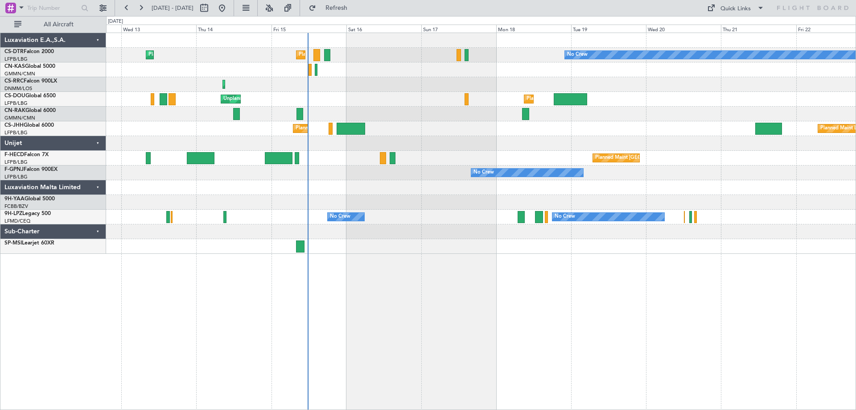
click at [361, 330] on div "Planned Maint Paris (Le Bourget) No Crew Planned Maint Sofia Planned Maint Lago…" at bounding box center [481, 221] width 750 height 377
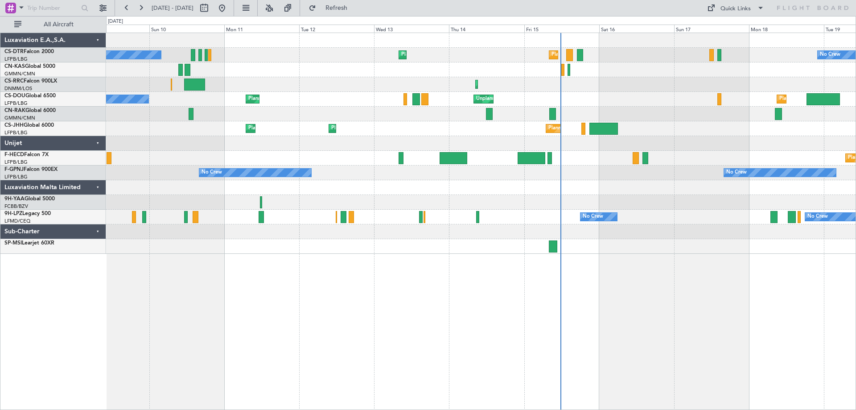
click at [449, 350] on div "Planned Maint Paris (Le Bourget) No Crew Planned Maint Sofia No Crew Planned Ma…" at bounding box center [481, 221] width 750 height 377
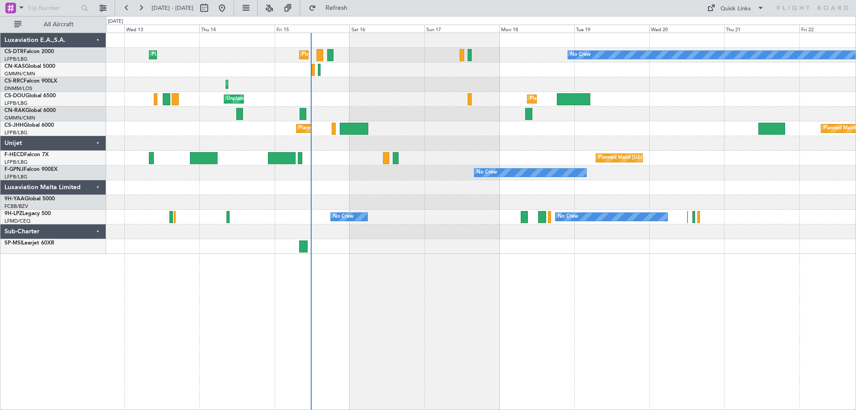
click at [147, 286] on div "Planned Maint Paris (Le Bourget) No Crew Planned Maint Sofia Planned Maint Lago…" at bounding box center [481, 221] width 750 height 377
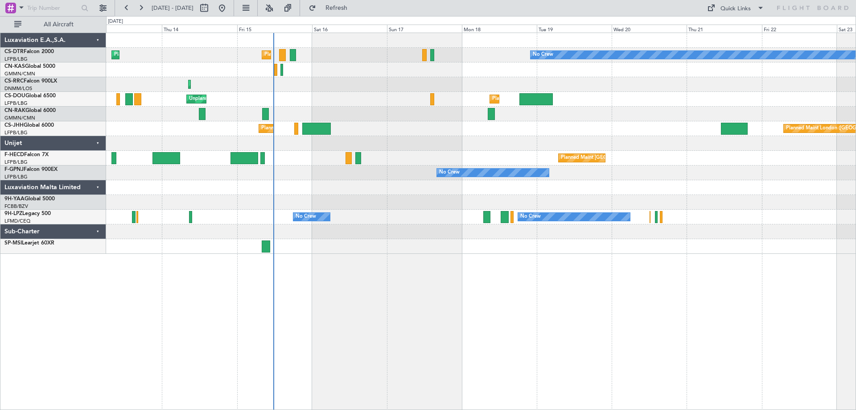
click at [52, 307] on div "Planned Maint Paris (Le Bourget) No Crew Planned Maint Sofia Planned Maint Lago…" at bounding box center [428, 213] width 856 height 394
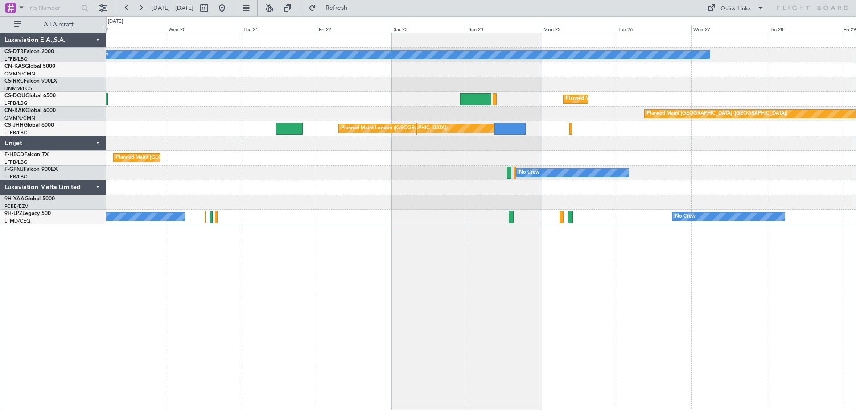
click at [256, 199] on div "No Crew Planned Maint [GEOGRAPHIC_DATA] ([GEOGRAPHIC_DATA]) Planned Maint [GEOG…" at bounding box center [480, 128] width 749 height 191
click at [144, 5] on button at bounding box center [141, 8] width 14 height 14
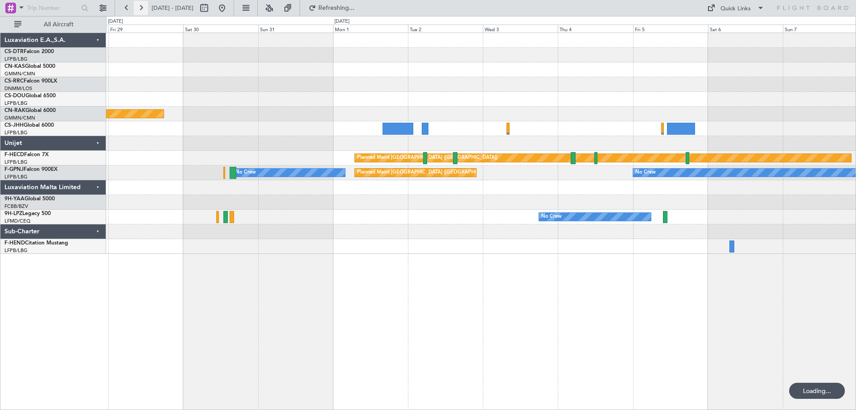
click at [139, 9] on button at bounding box center [141, 8] width 14 height 14
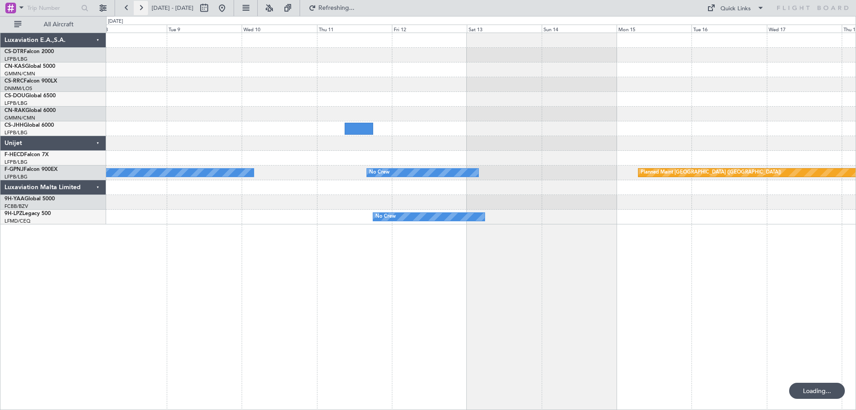
click at [139, 9] on button at bounding box center [141, 8] width 14 height 14
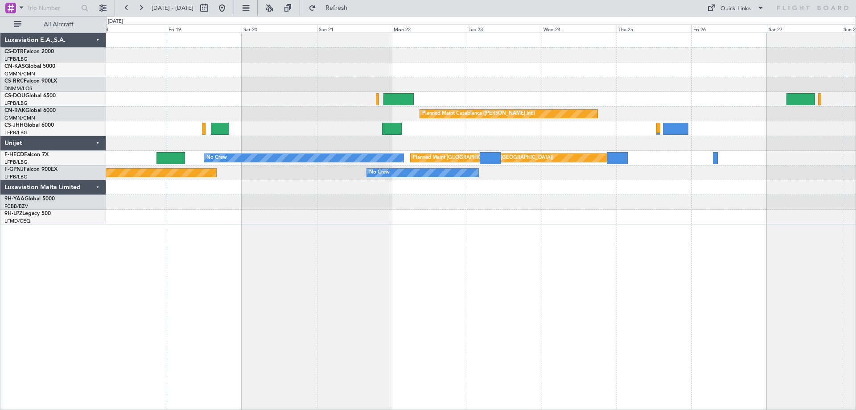
click at [575, 201] on div "Planned Maint Casablanca (Mohammed V Intl) No Crew Planned Maint Paris (Le Bour…" at bounding box center [480, 128] width 749 height 191
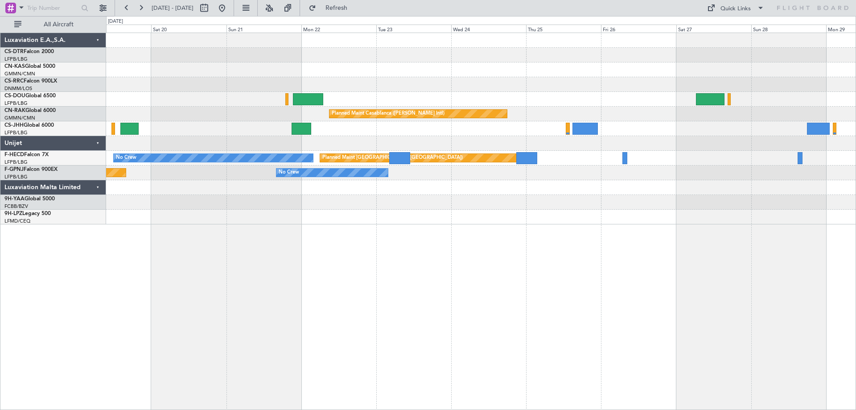
click at [641, 205] on div "Planned Maint Casablanca (Mohammed V Intl) No Crew Planned Maint Paris (Le Bour…" at bounding box center [480, 128] width 749 height 191
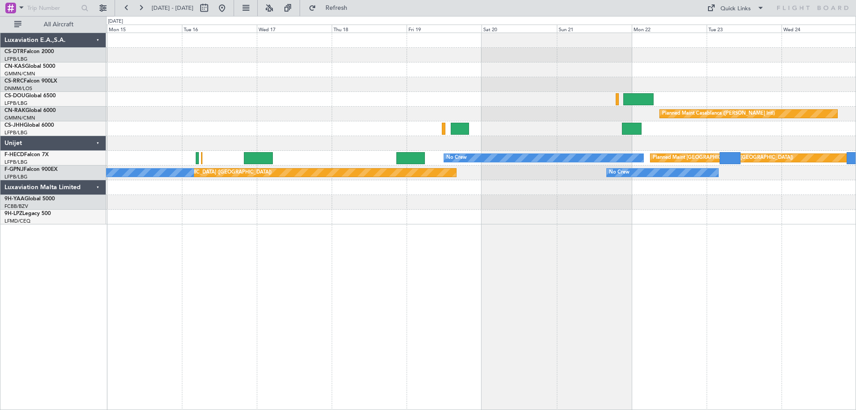
click at [532, 238] on div "Planned Maint Casablanca (Mohammed V Intl) No Crew Planned Maint Paris (Le Bour…" at bounding box center [481, 221] width 750 height 377
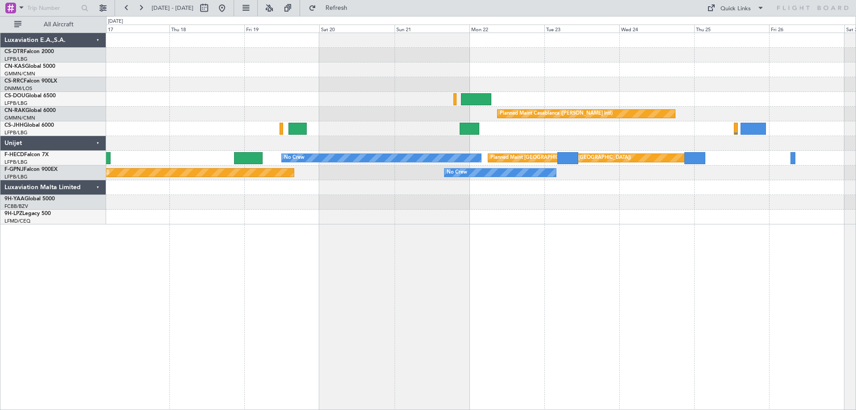
click at [649, 202] on div "Planned Maint Casablanca (Mohammed V Intl) No Crew Planned Maint Paris (Le Bour…" at bounding box center [480, 128] width 749 height 191
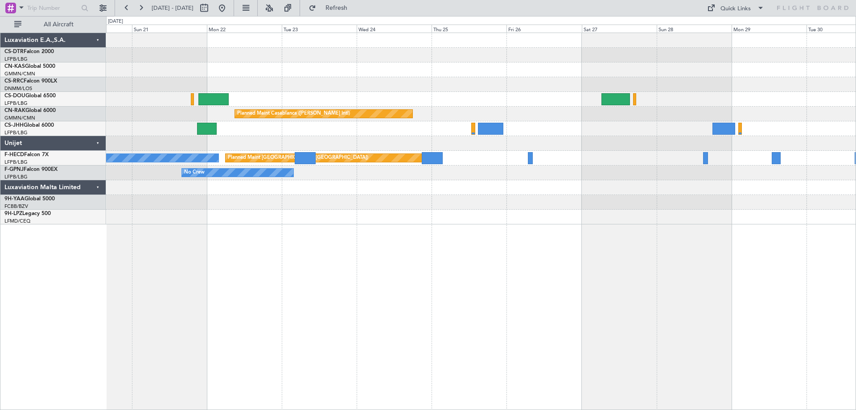
click at [521, 223] on div "Planned Maint Casablanca (Mohammed V Intl) Planned Maint Paris (Le Bourget) No …" at bounding box center [480, 128] width 749 height 191
click at [126, 8] on button at bounding box center [126, 8] width 14 height 14
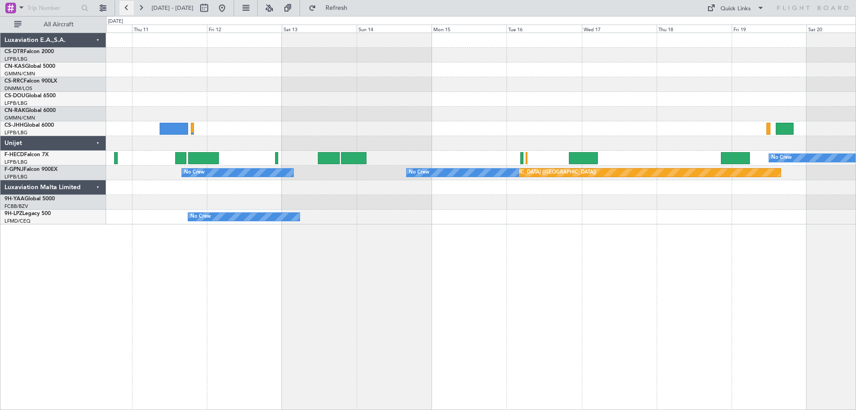
click at [126, 8] on button at bounding box center [126, 8] width 14 height 14
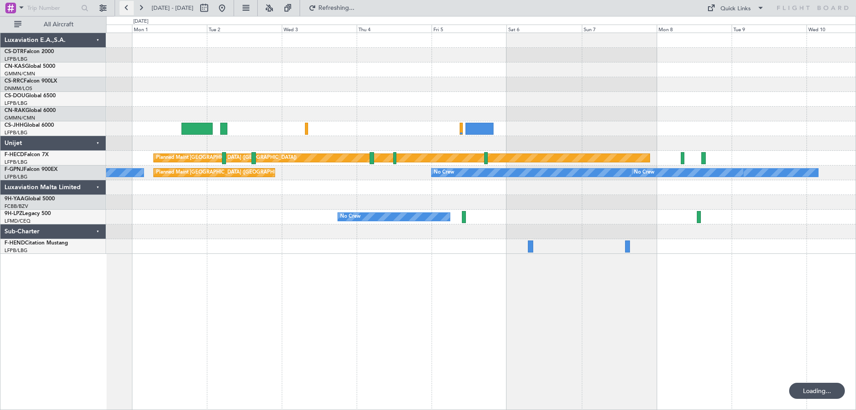
click at [126, 8] on button at bounding box center [126, 8] width 14 height 14
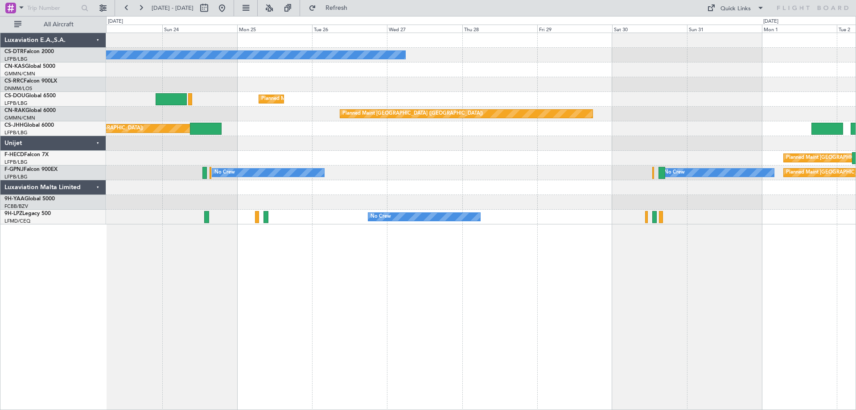
click at [477, 169] on div "No Crew Planned Maint Paris (Le Bourget) Planned Maint Berlin (Brandenburg) Pla…" at bounding box center [480, 128] width 749 height 191
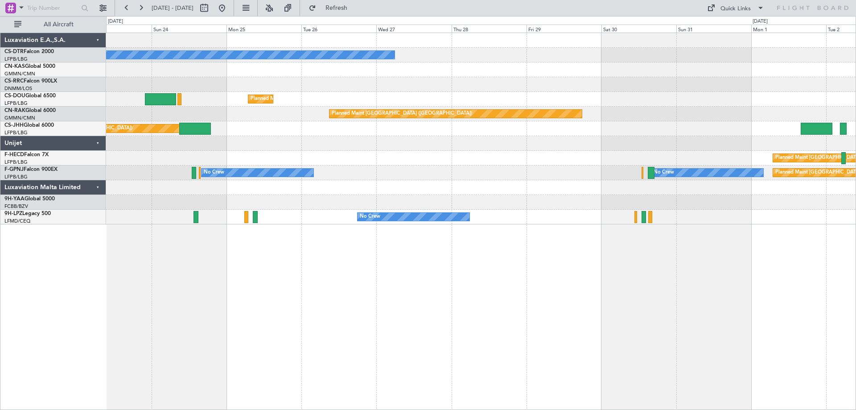
click at [536, 197] on div "No Crew Planned Maint Paris (Le Bourget) Planned Maint Berlin (Brandenburg) Pla…" at bounding box center [480, 128] width 749 height 191
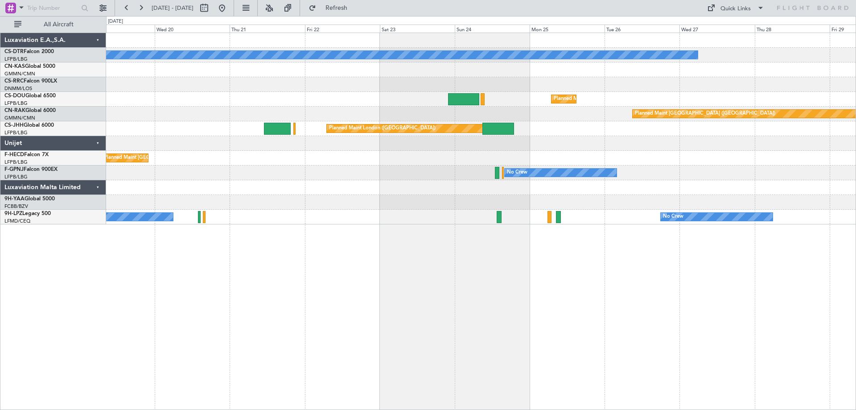
click at [567, 211] on div "No Crew Planned Maint [GEOGRAPHIC_DATA] ([GEOGRAPHIC_DATA]) Planned Maint [GEOG…" at bounding box center [480, 128] width 749 height 191
